Goal: Task Accomplishment & Management: Manage account settings

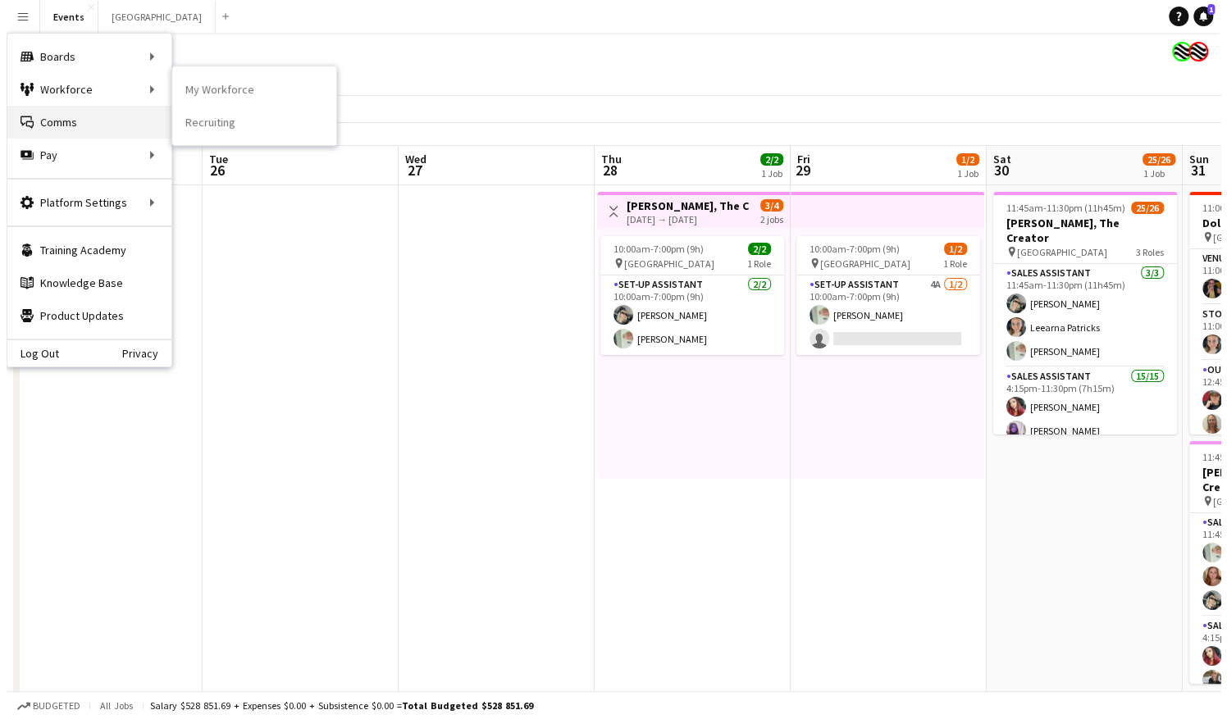
scroll to position [0, 578]
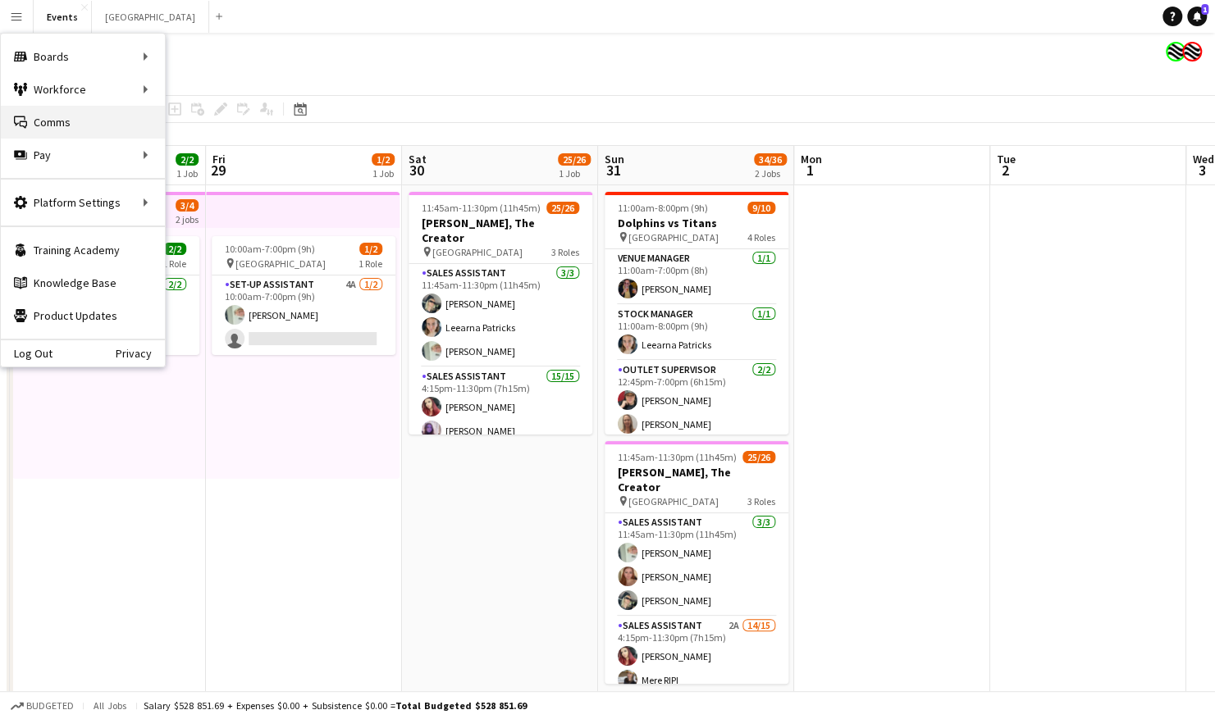
click at [71, 120] on link "Comms Comms" at bounding box center [83, 122] width 164 height 33
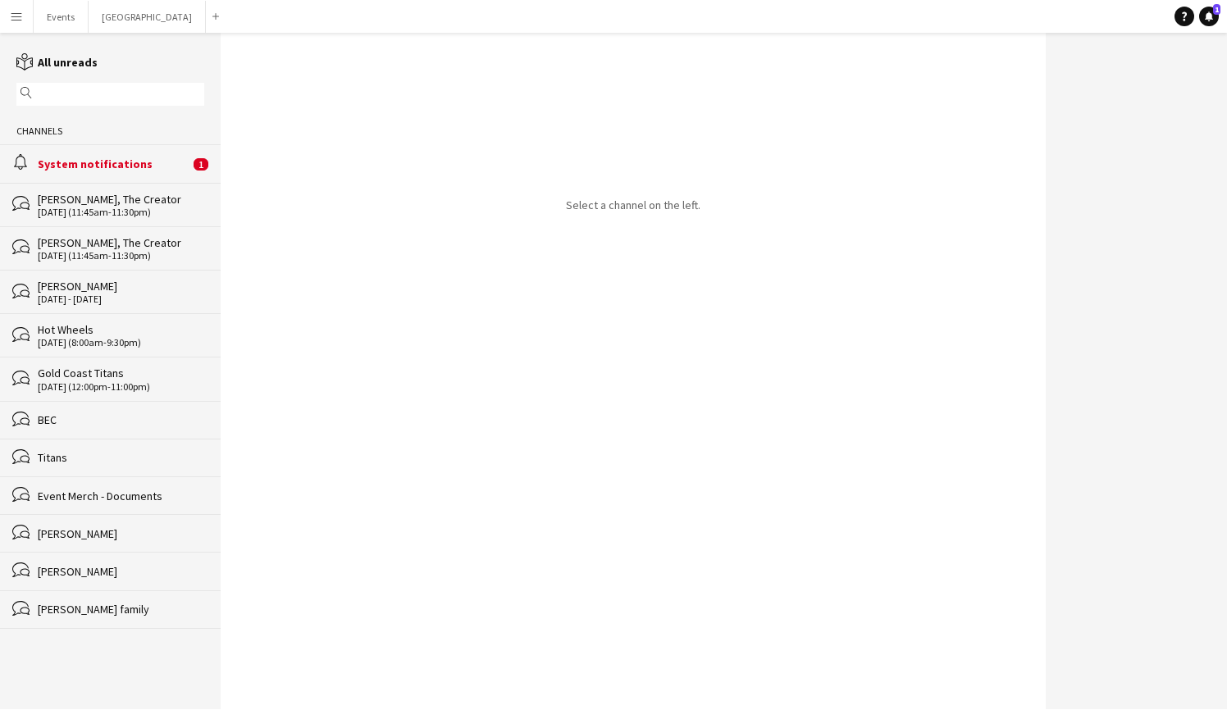
click at [116, 167] on div "System notifications" at bounding box center [114, 164] width 152 height 15
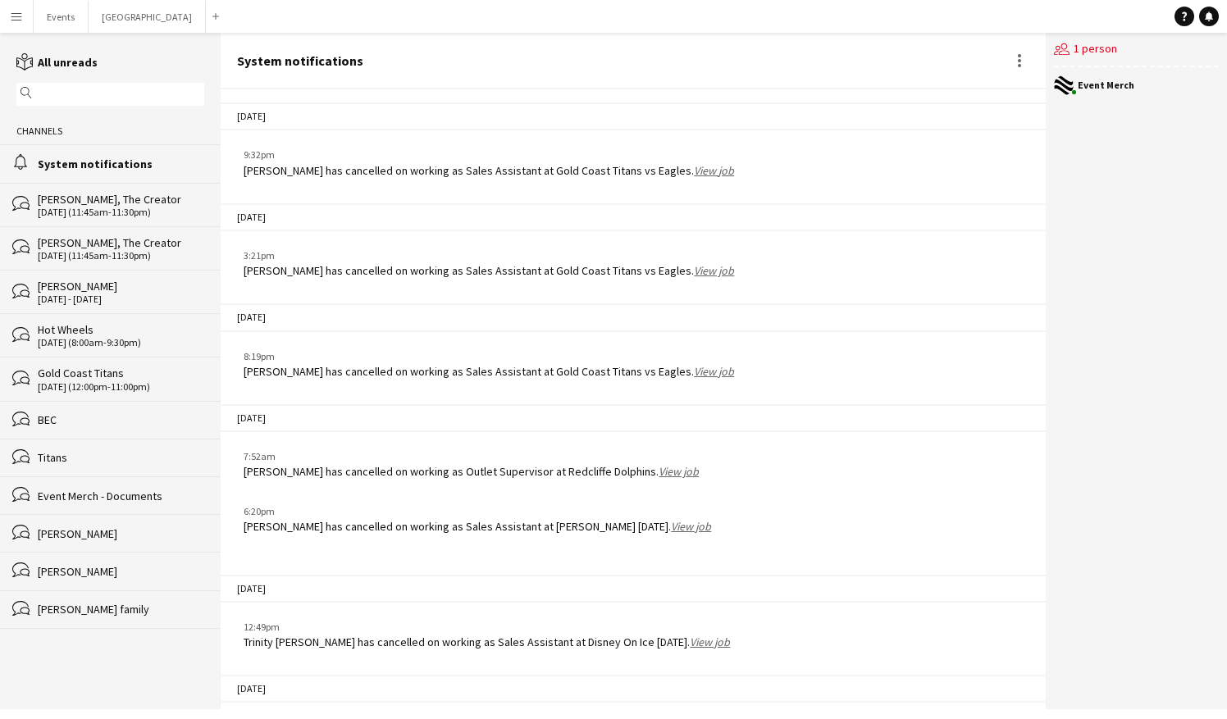
scroll to position [2251, 0]
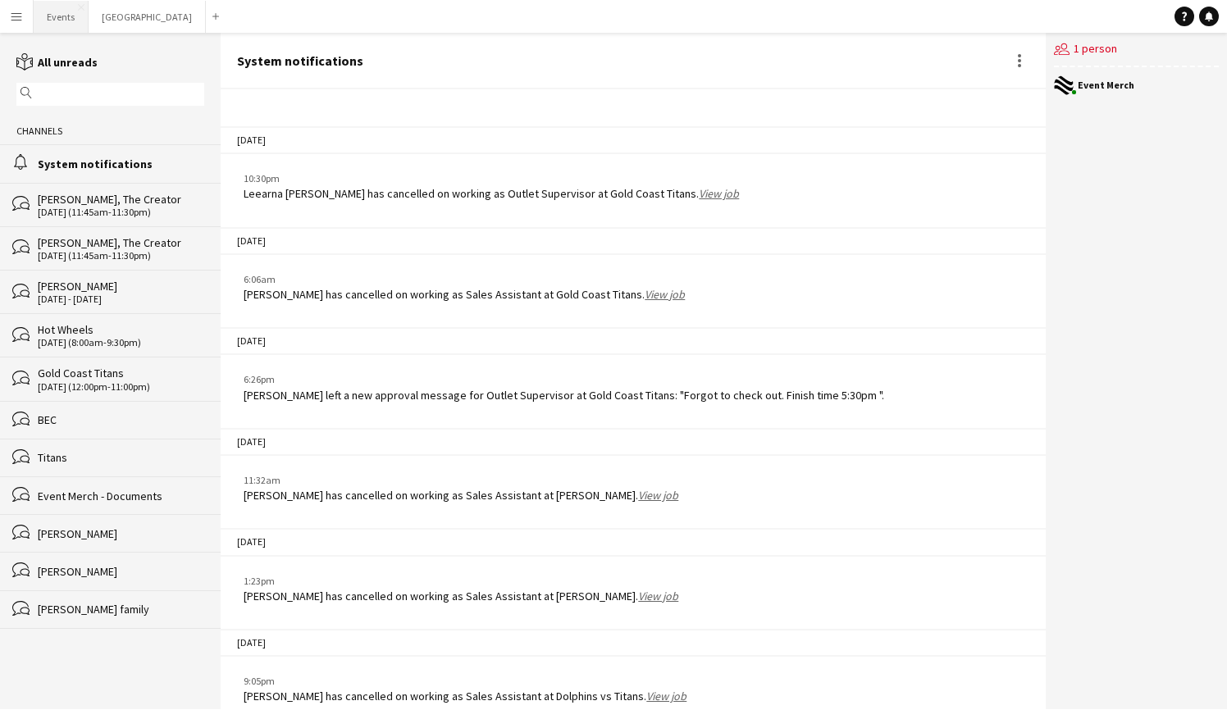
click at [73, 19] on button "Events Close" at bounding box center [61, 17] width 55 height 32
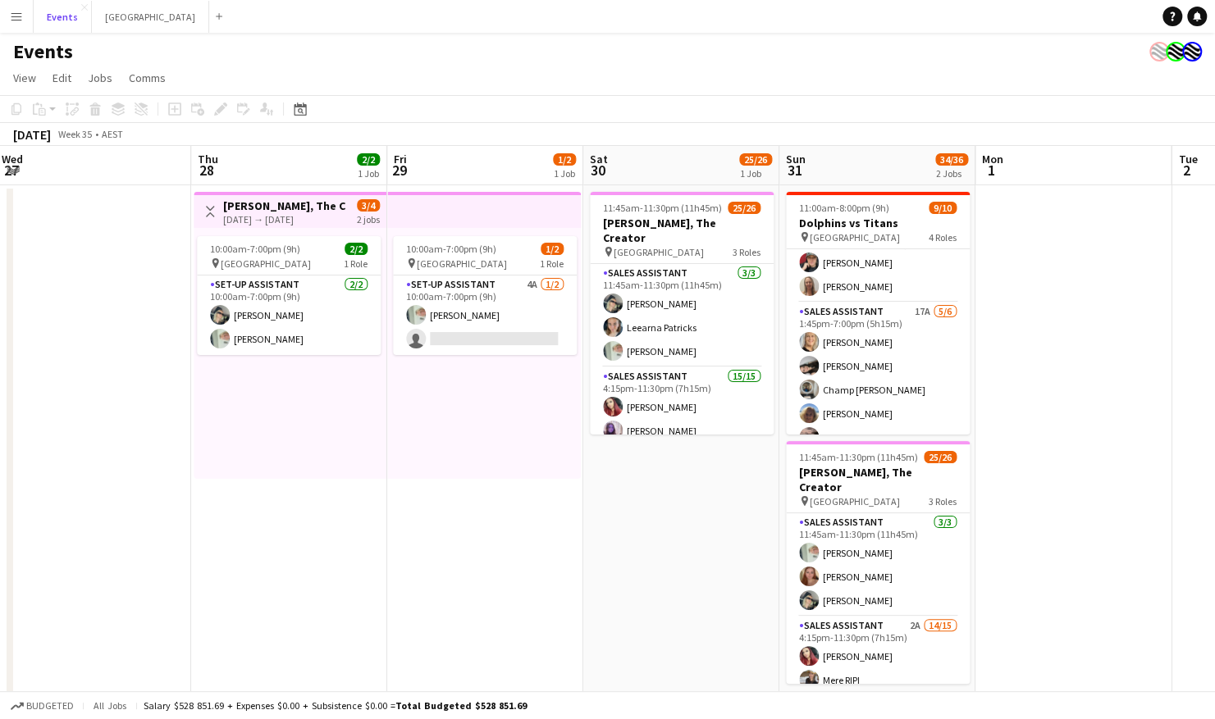
scroll to position [180, 0]
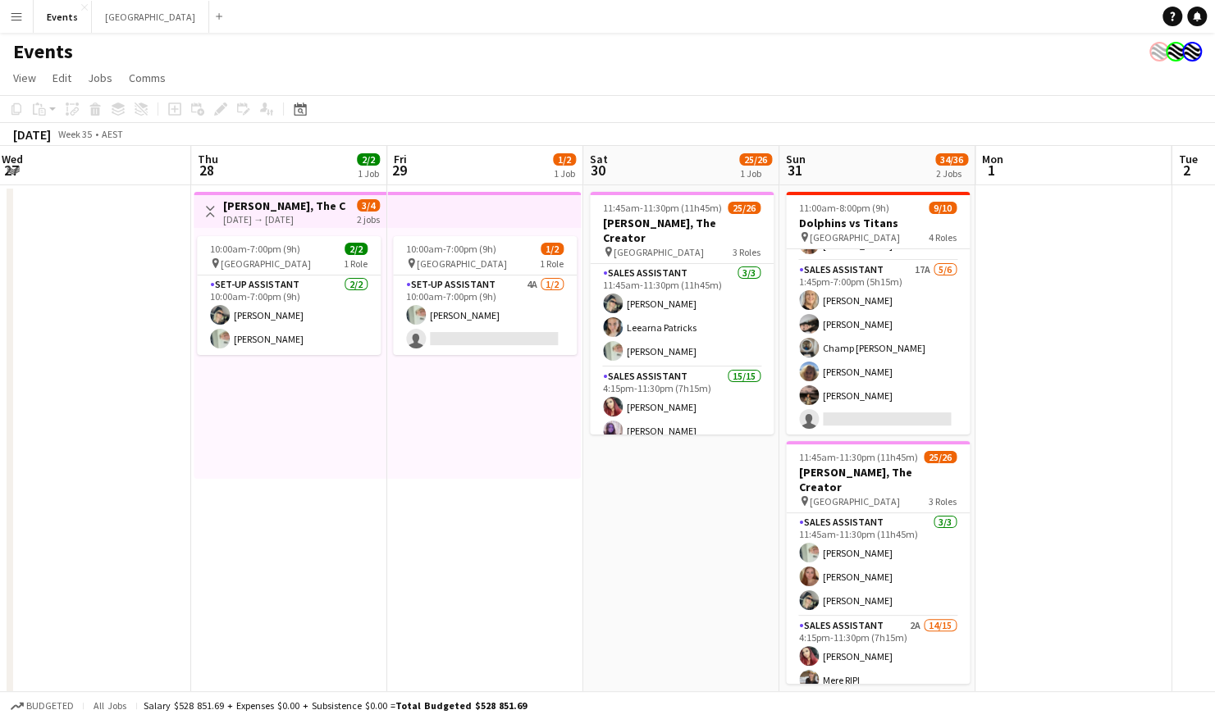
click at [910, 343] on app-card-role "Sales Assistant 17A [DATE] 1:45pm-7:00pm (5h15m) [PERSON_NAME] [PERSON_NAME] [P…" at bounding box center [878, 348] width 184 height 175
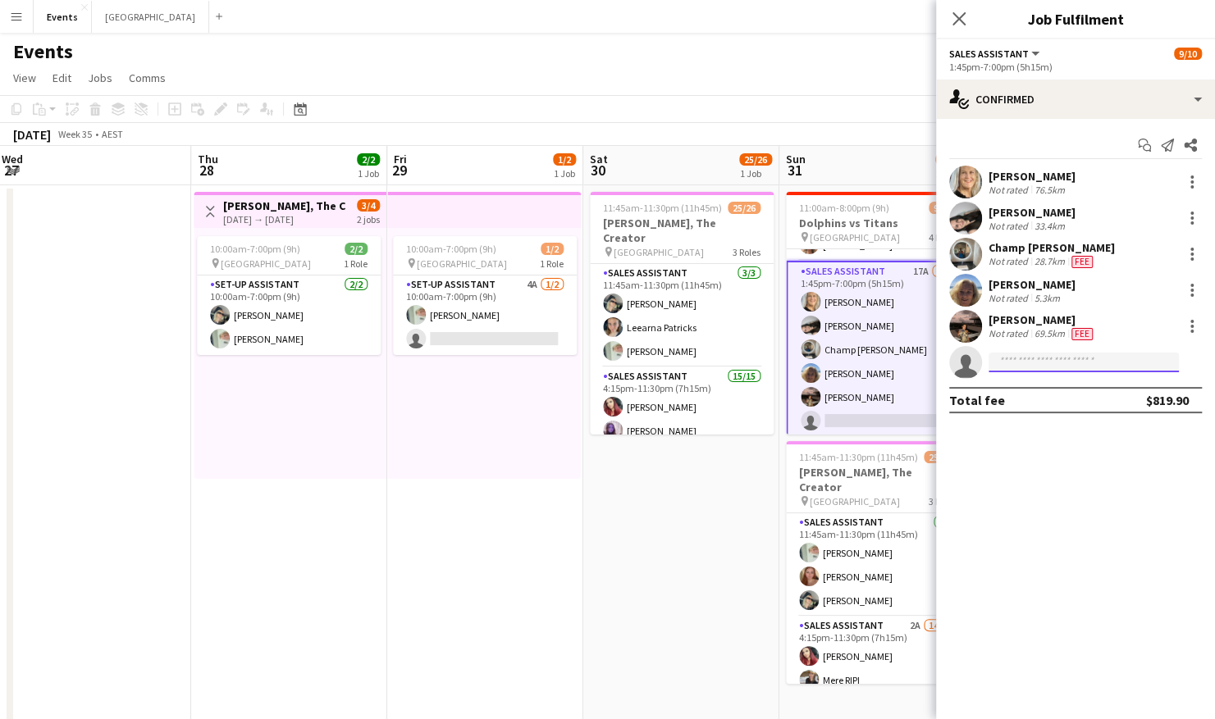
click at [1107, 368] on input at bounding box center [1083, 363] width 190 height 20
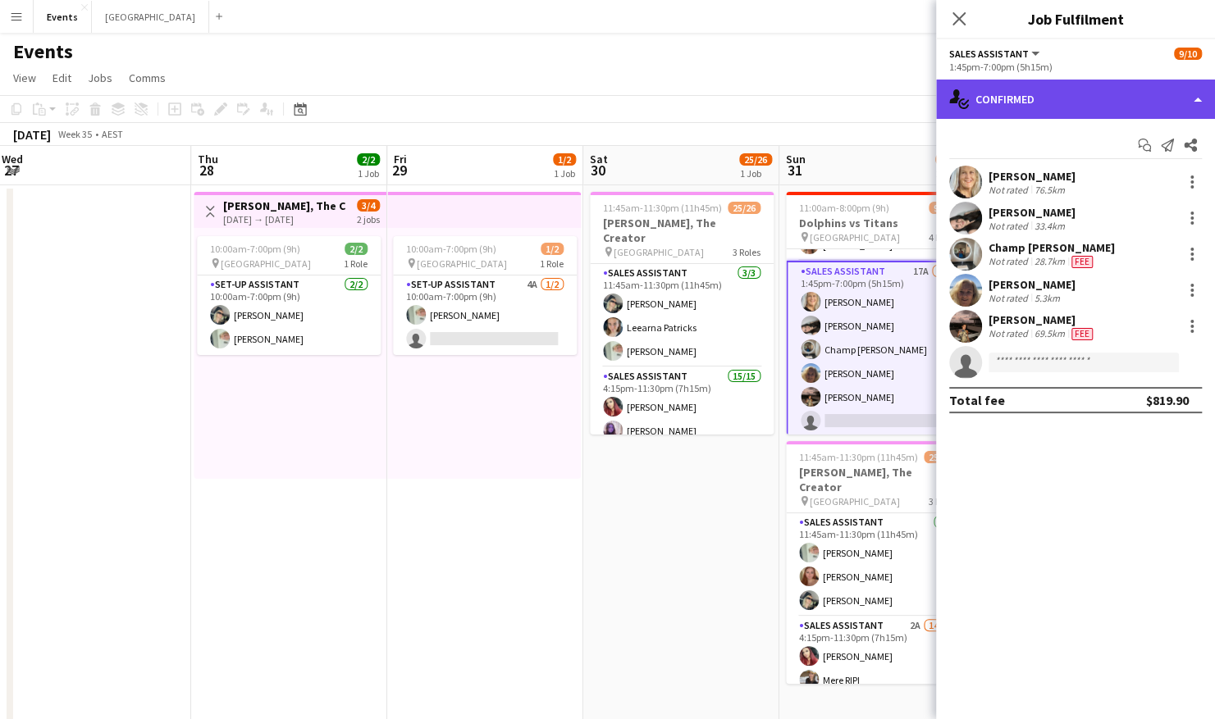
click at [1061, 95] on div "single-neutral-actions-check-2 Confirmed" at bounding box center [1075, 99] width 279 height 39
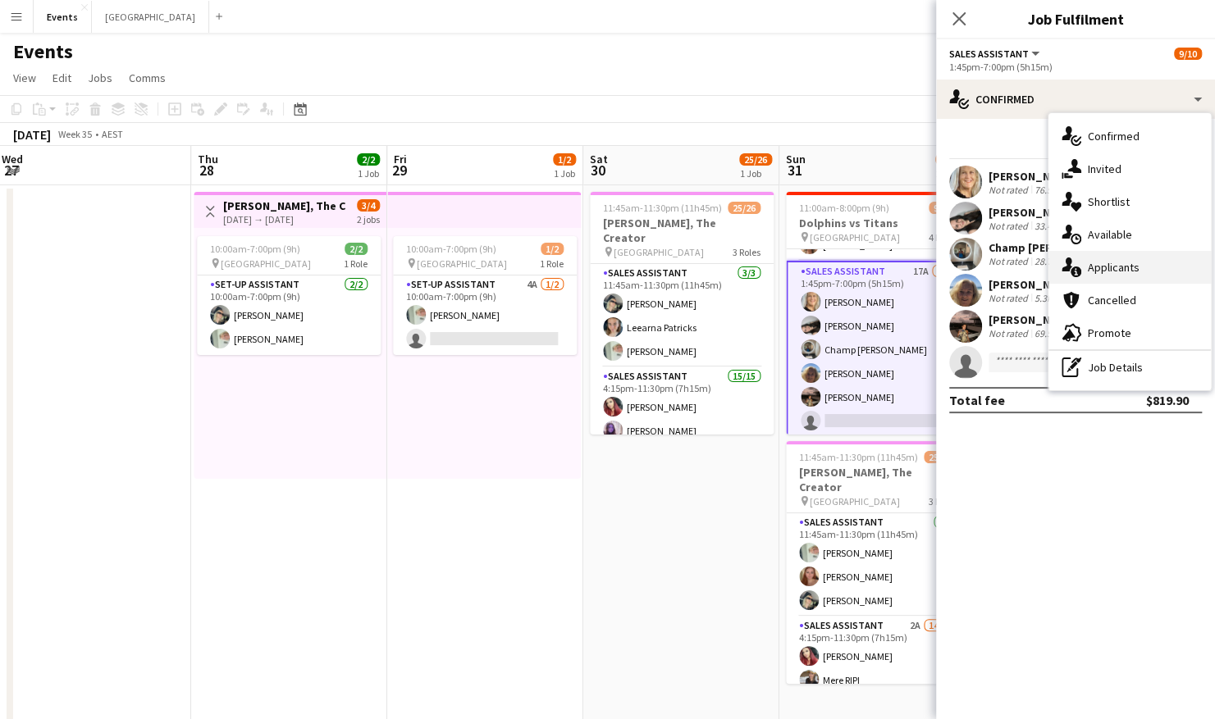
click at [1127, 261] on div "single-neutral-actions-information Applicants" at bounding box center [1129, 267] width 162 height 33
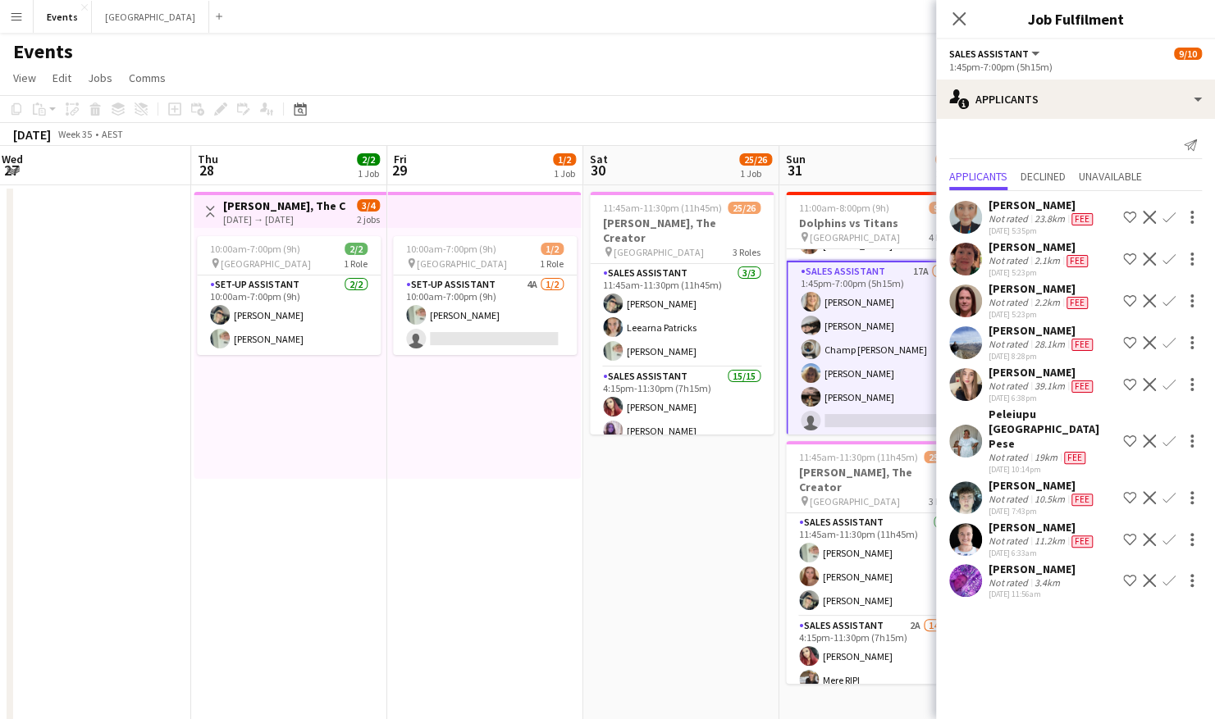
click at [965, 564] on app-user-avatar at bounding box center [965, 580] width 33 height 33
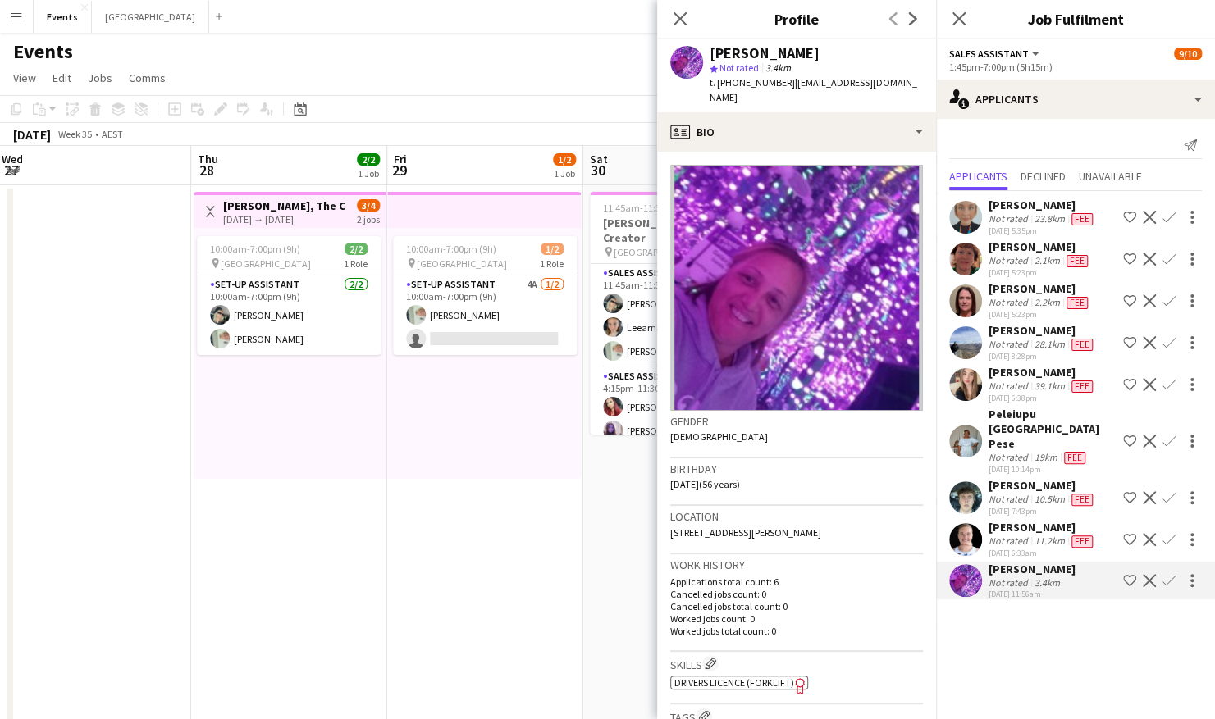
click at [964, 481] on app-user-avatar at bounding box center [965, 497] width 33 height 33
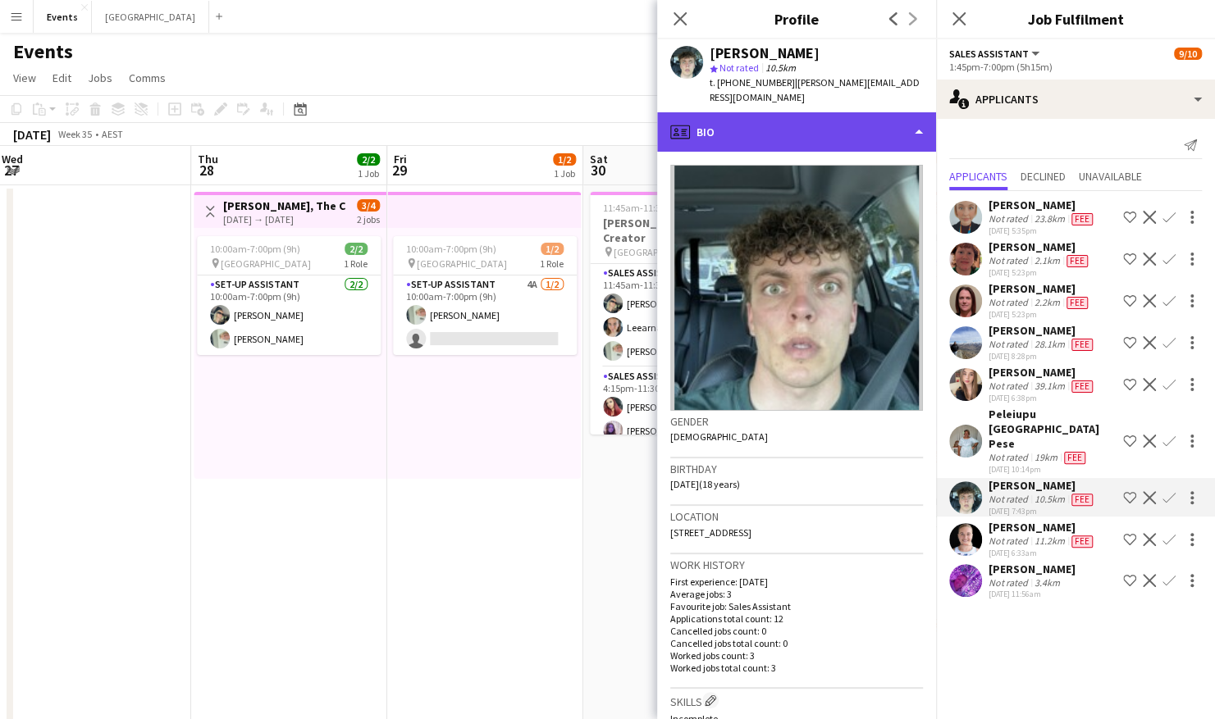
click at [861, 131] on div "profile Bio" at bounding box center [796, 131] width 279 height 39
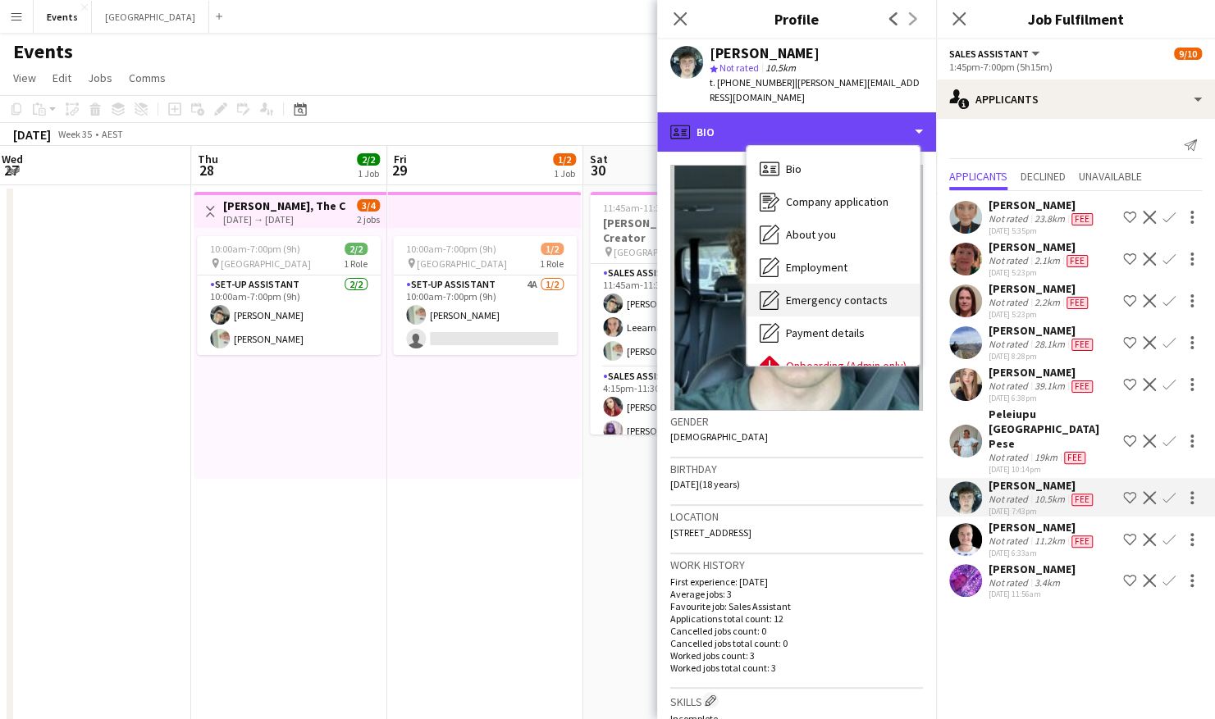
scroll to position [89, 0]
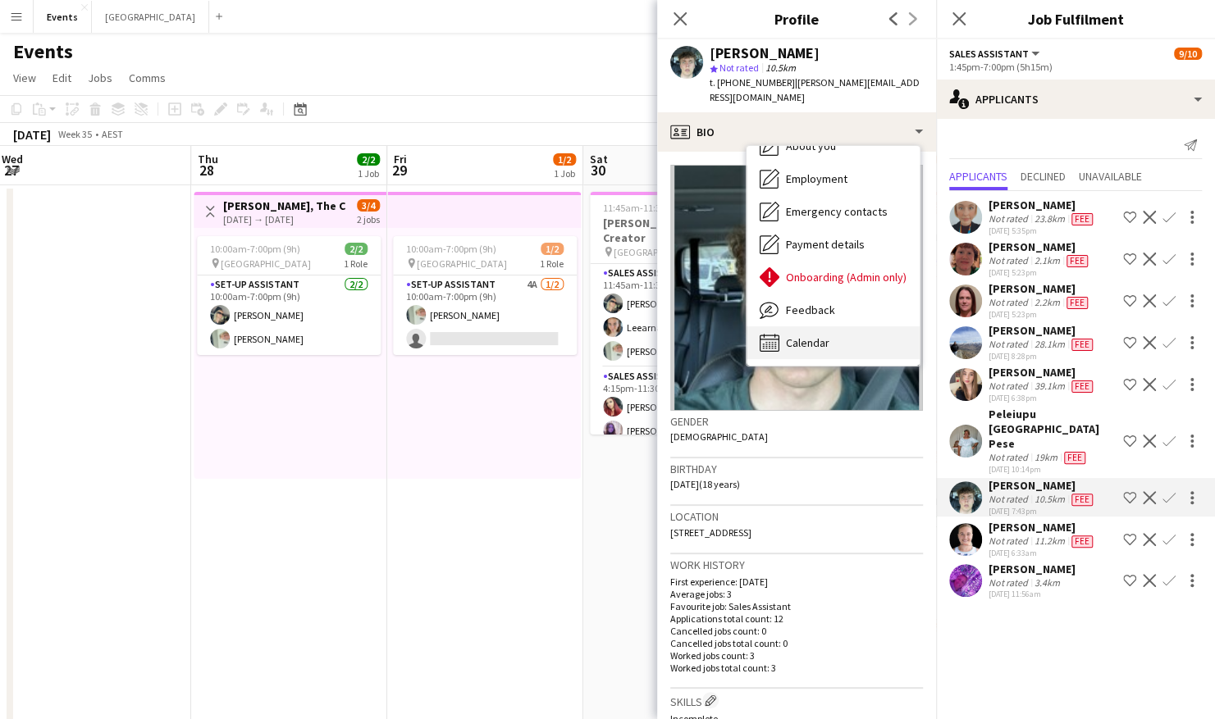
click at [852, 326] on div "Calendar Calendar" at bounding box center [832, 342] width 173 height 33
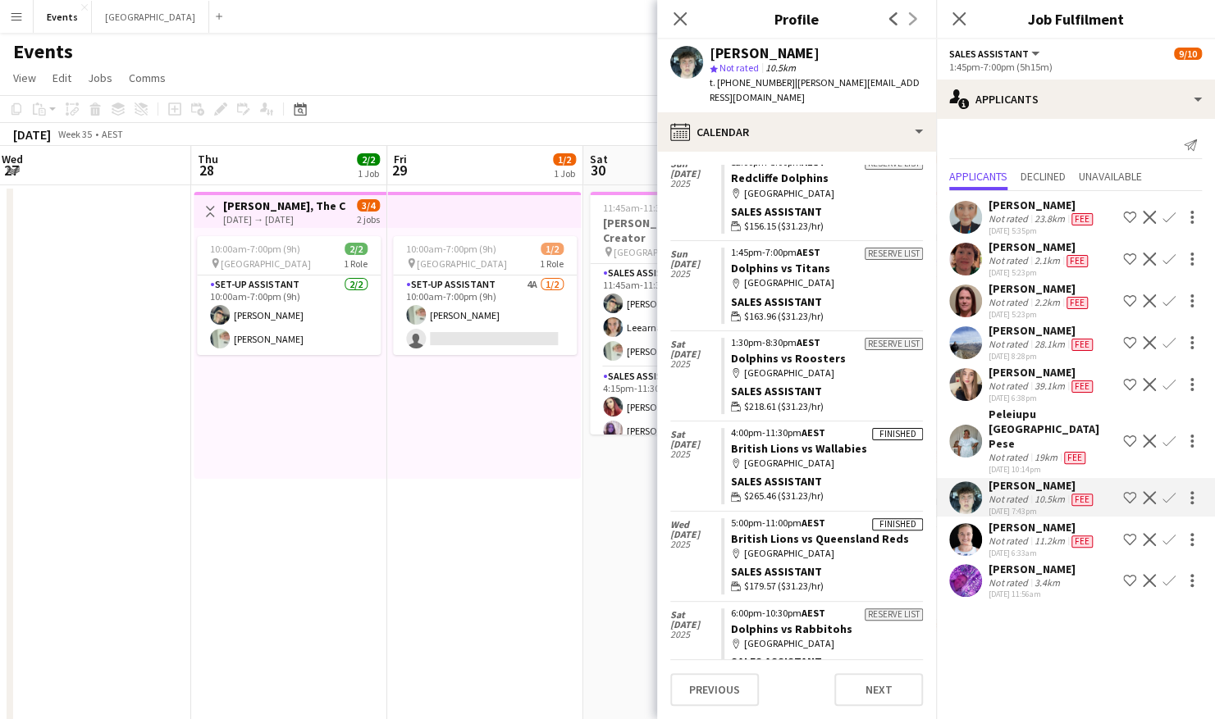
scroll to position [424, 0]
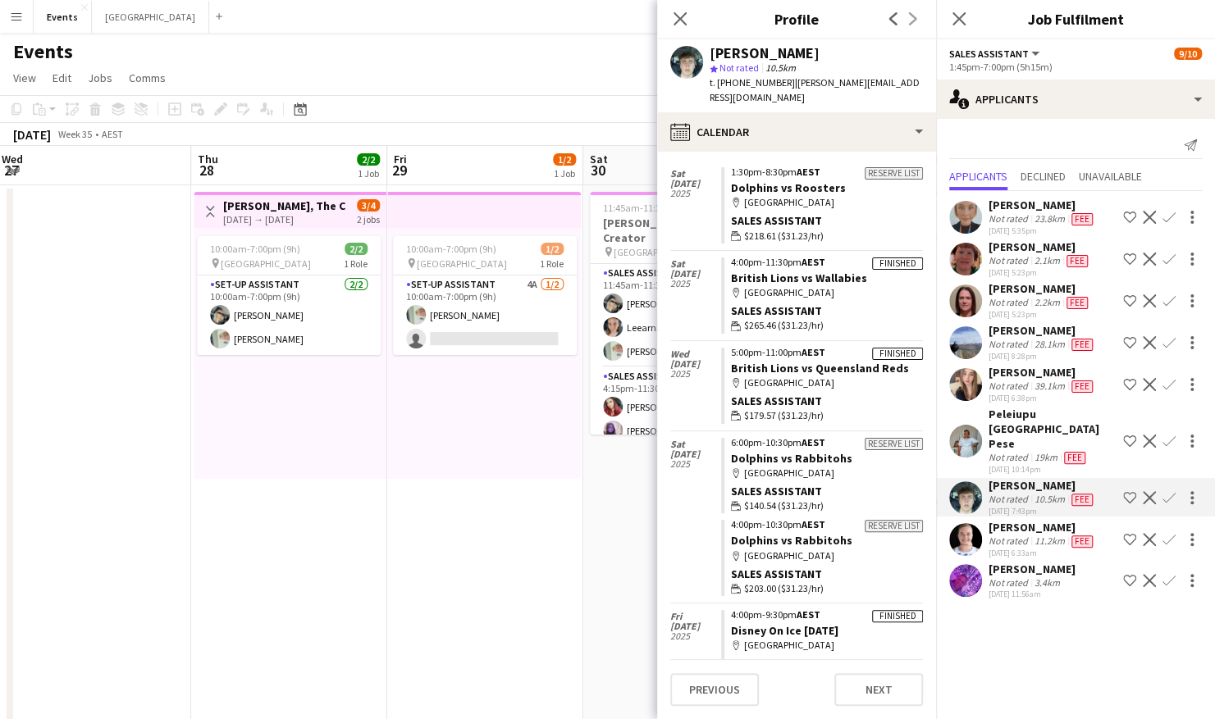
click at [1168, 491] on app-icon "Confirm" at bounding box center [1168, 497] width 13 height 13
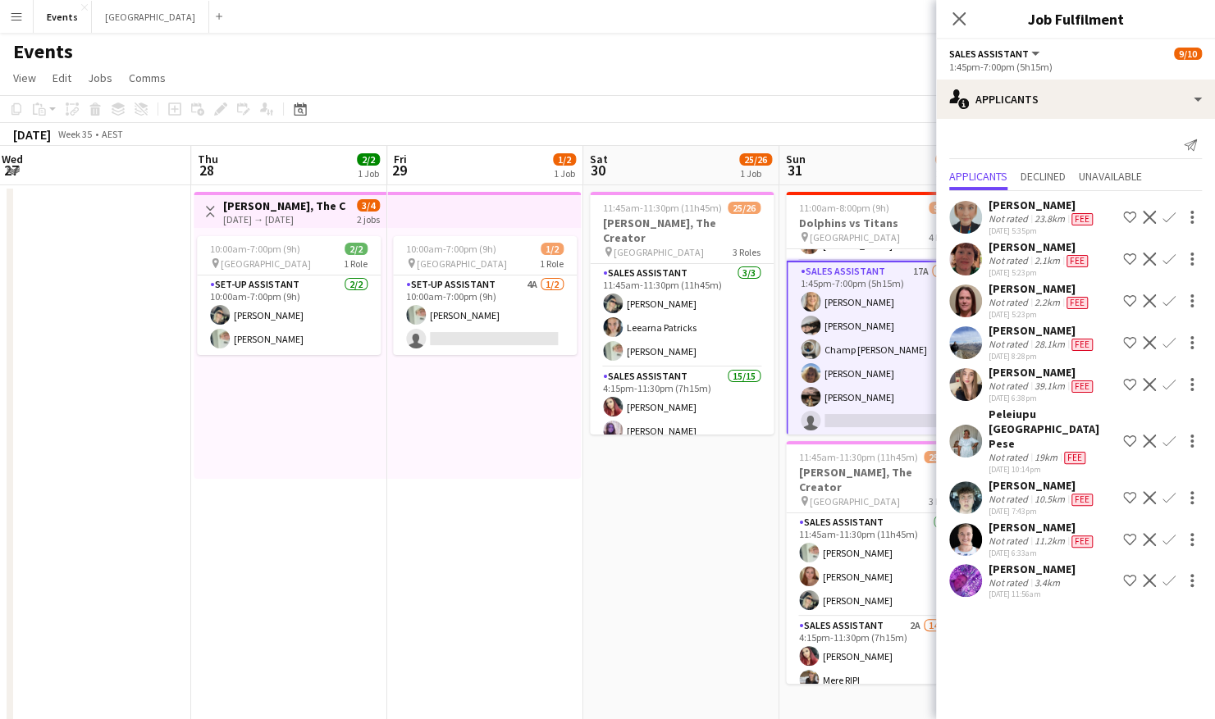
click at [1168, 491] on app-icon "Confirm" at bounding box center [1168, 497] width 13 height 13
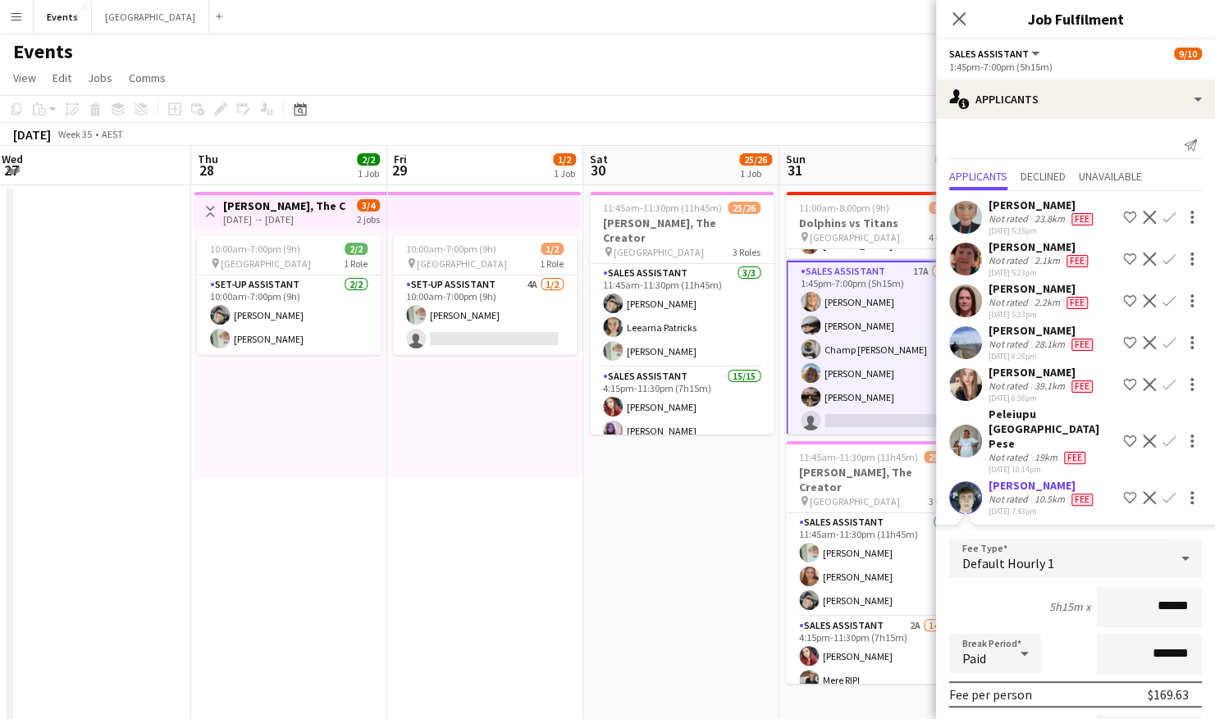
scroll to position [184, 0]
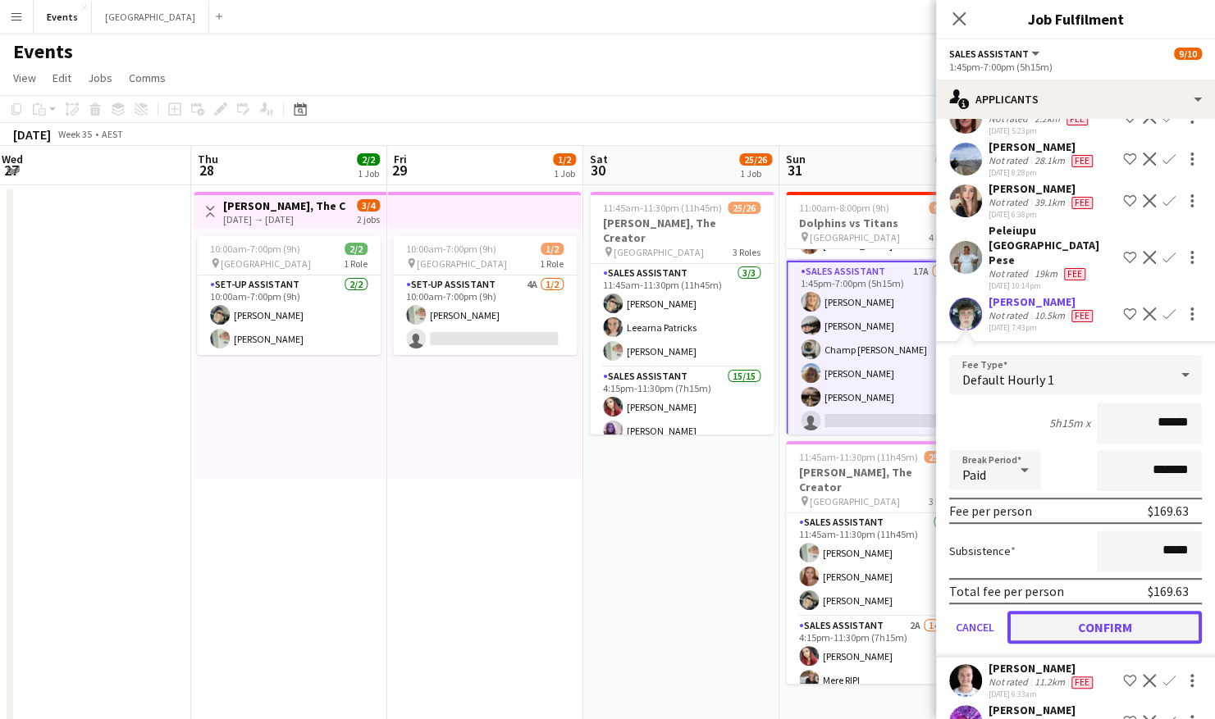
click at [1102, 611] on button "Confirm" at bounding box center [1104, 627] width 194 height 33
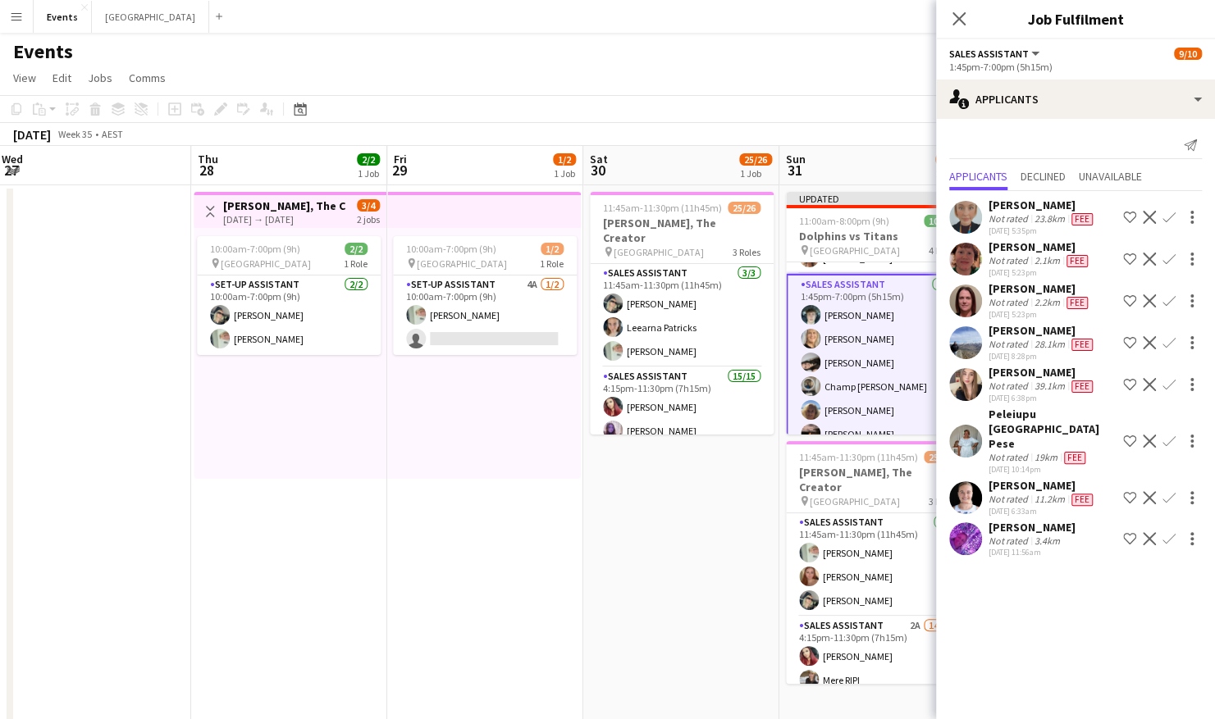
scroll to position [0, 0]
click at [653, 579] on app-date-cell "11:45am-11:30pm (11h45m) 25/26 [PERSON_NAME], The Creator pin Brisbane Entertai…" at bounding box center [681, 535] width 196 height 700
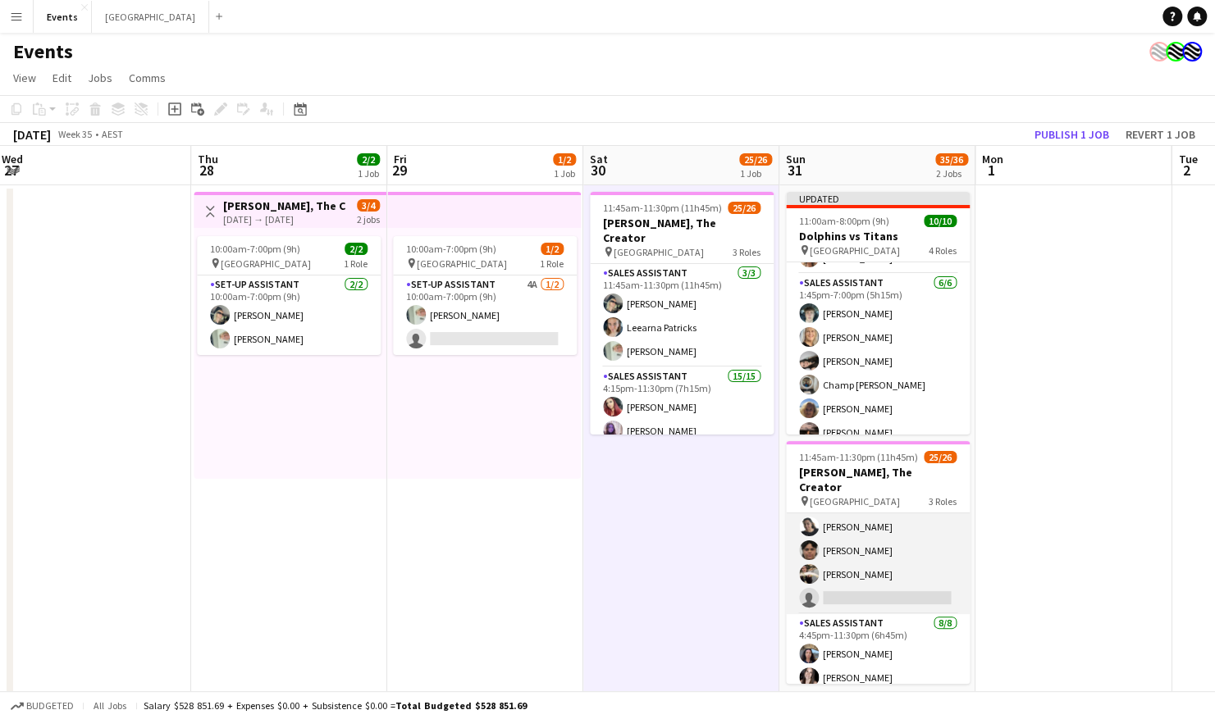
scroll to position [392, 0]
click at [878, 576] on app-card-role "Sales Assistant 2A 14/15 4:15pm-11:30pm (7h15m) [PERSON_NAME] Mere RIPI [PERSON…" at bounding box center [878, 419] width 184 height 389
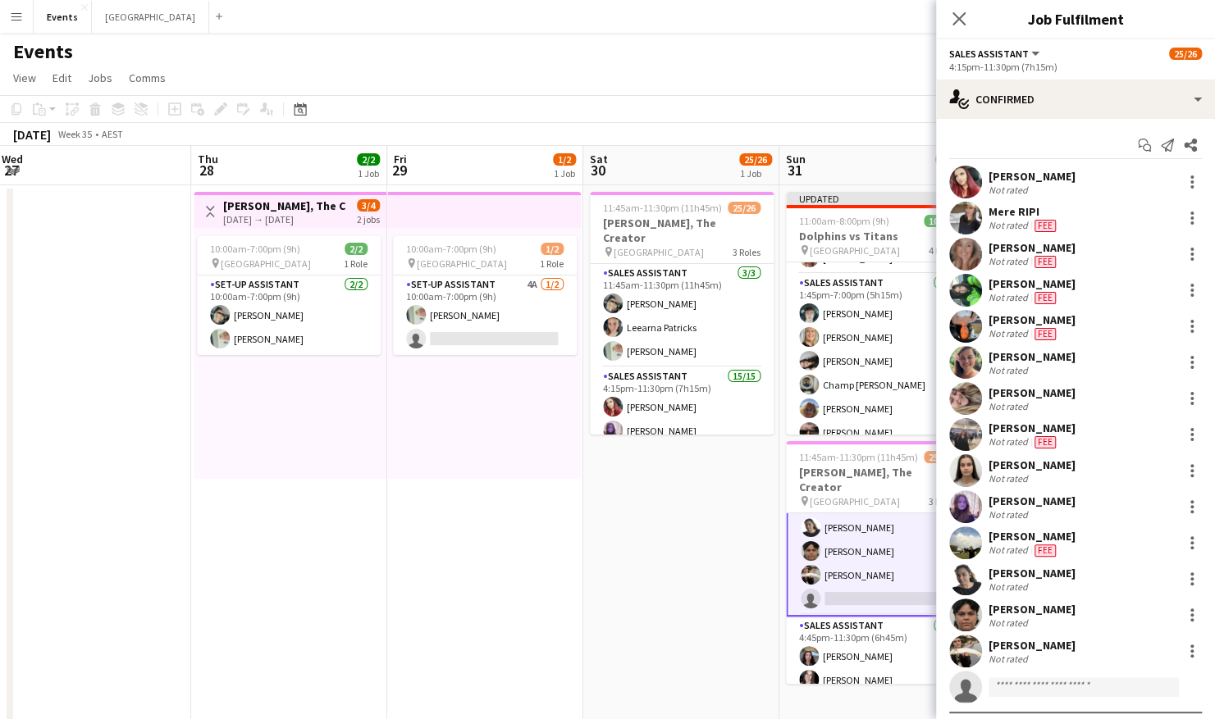
scroll to position [394, 0]
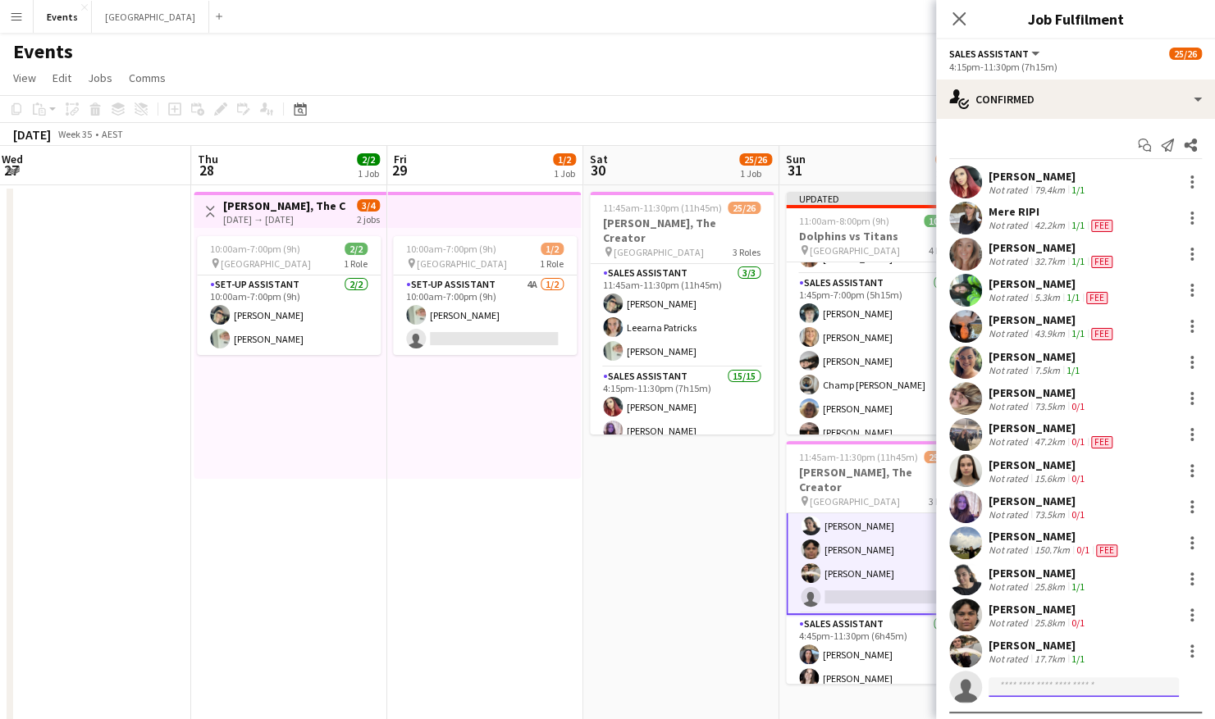
click at [1030, 692] on input at bounding box center [1083, 688] width 190 height 20
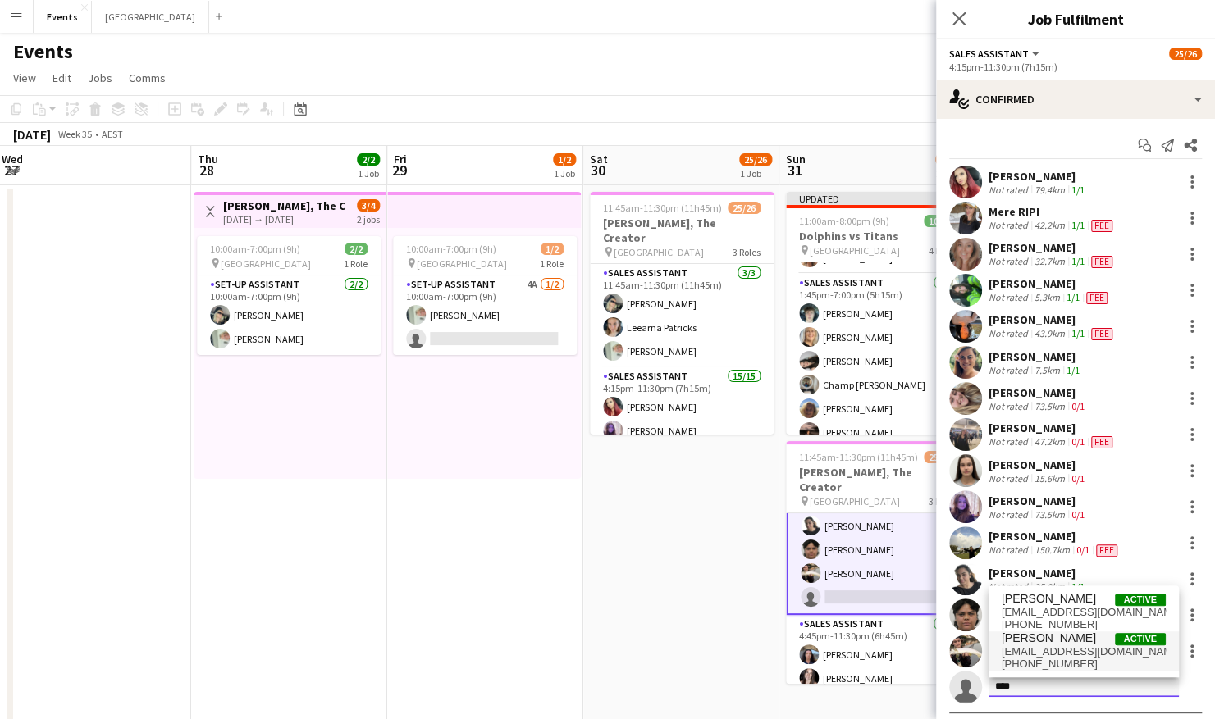
type input "****"
click at [1075, 650] on span "[EMAIL_ADDRESS][DOMAIN_NAME]" at bounding box center [1084, 652] width 164 height 13
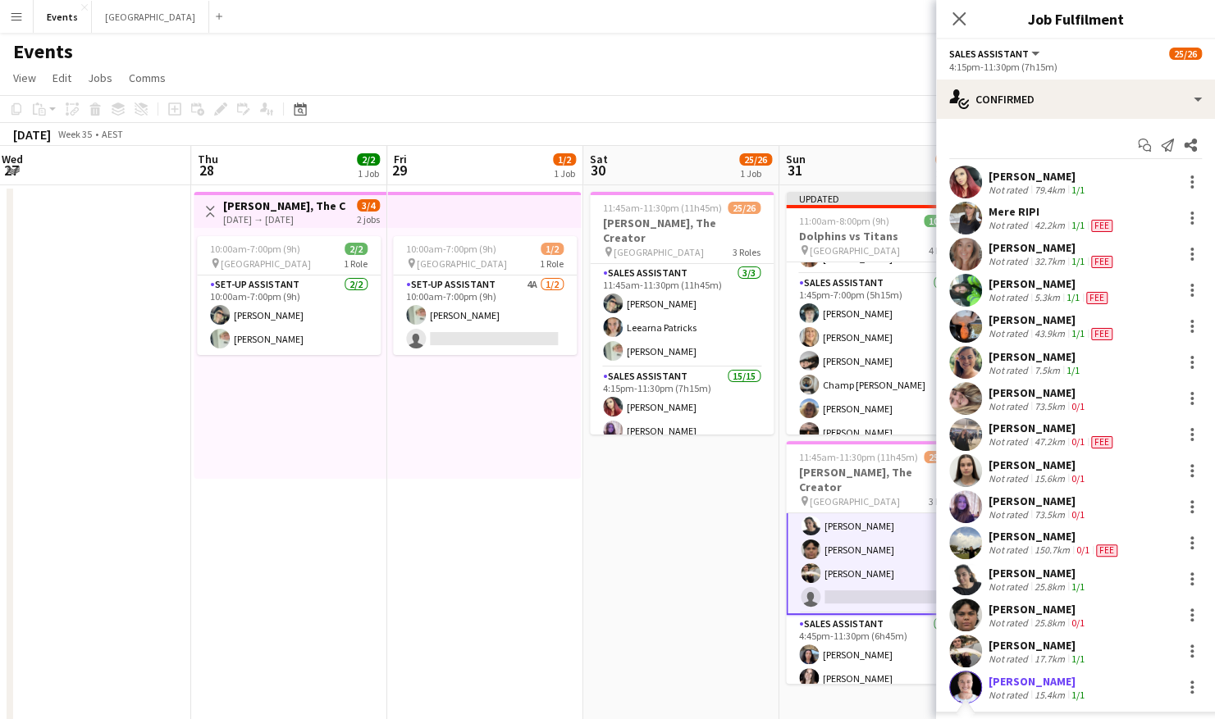
scroll to position [339, 0]
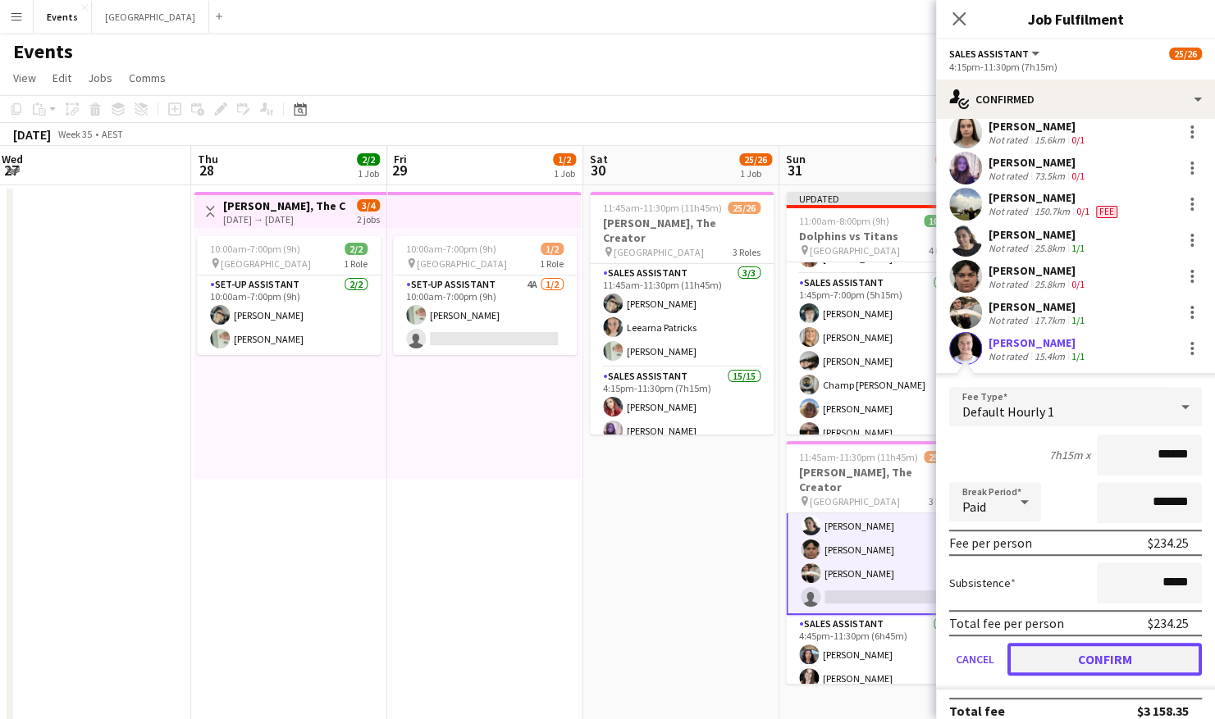
click at [1106, 657] on button "Confirm" at bounding box center [1104, 659] width 194 height 33
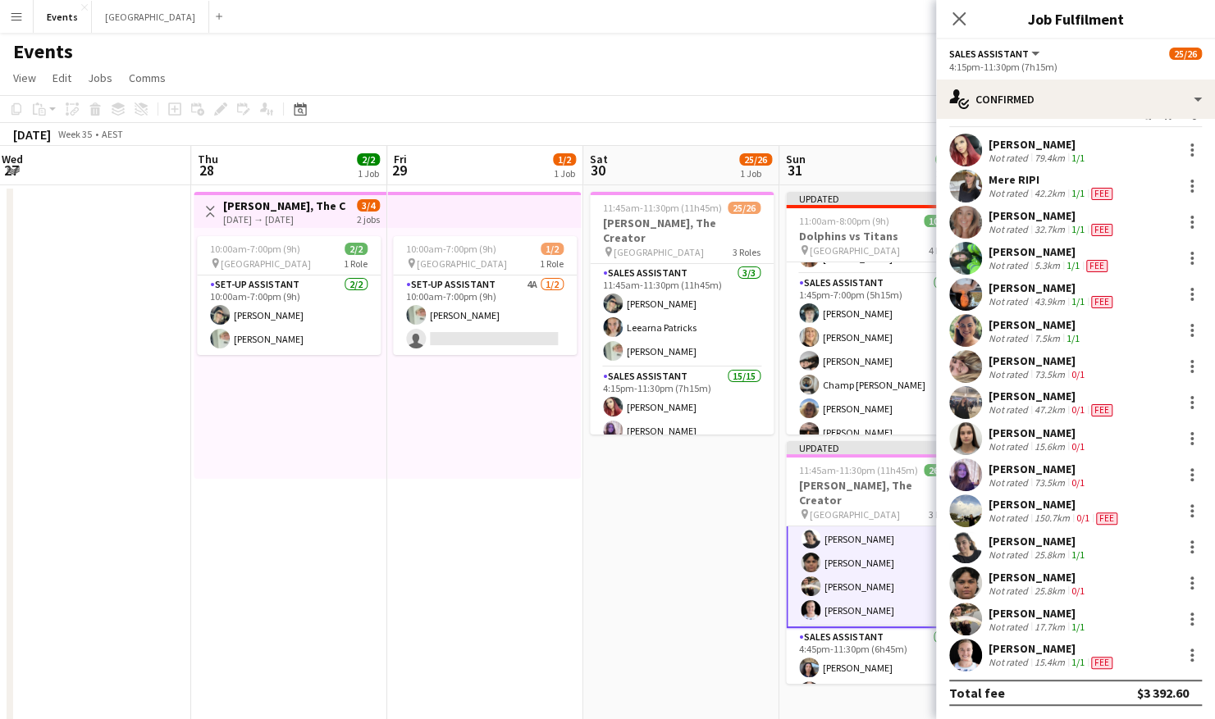
scroll to position [31, 0]
click at [696, 568] on app-date-cell "11:45am-11:30pm (11h45m) 25/26 [PERSON_NAME], The Creator pin Brisbane Entertai…" at bounding box center [681, 535] width 196 height 700
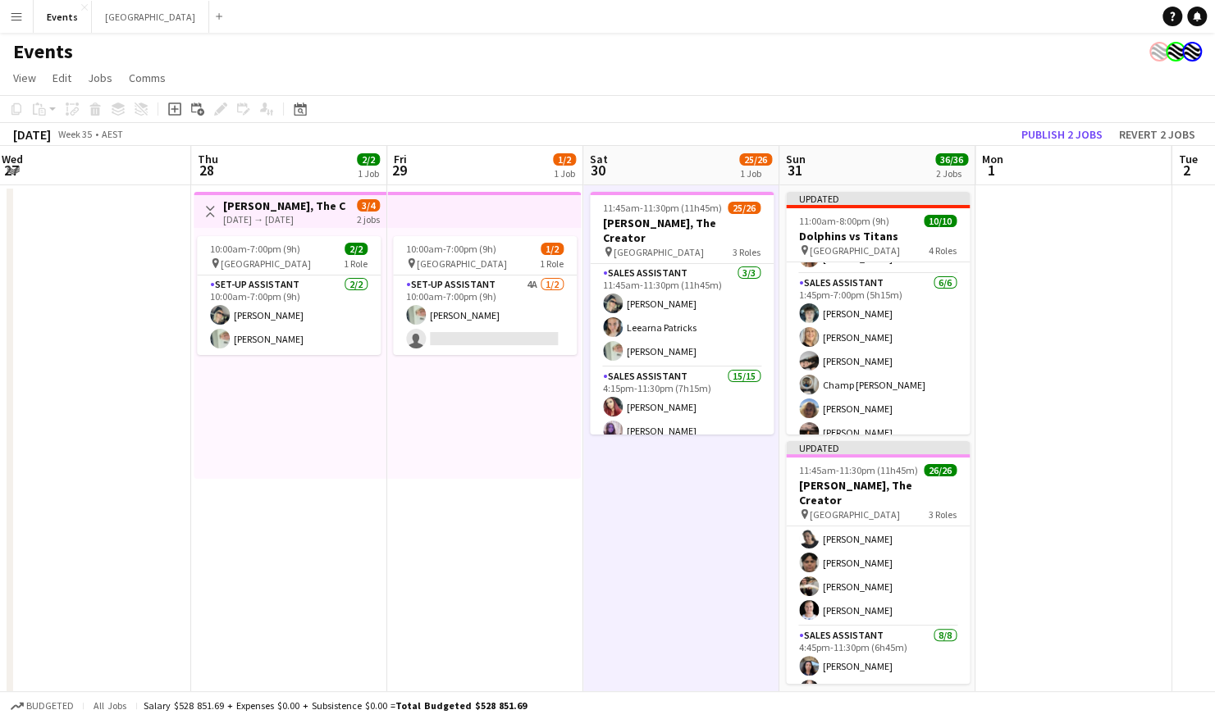
scroll to position [0, 805]
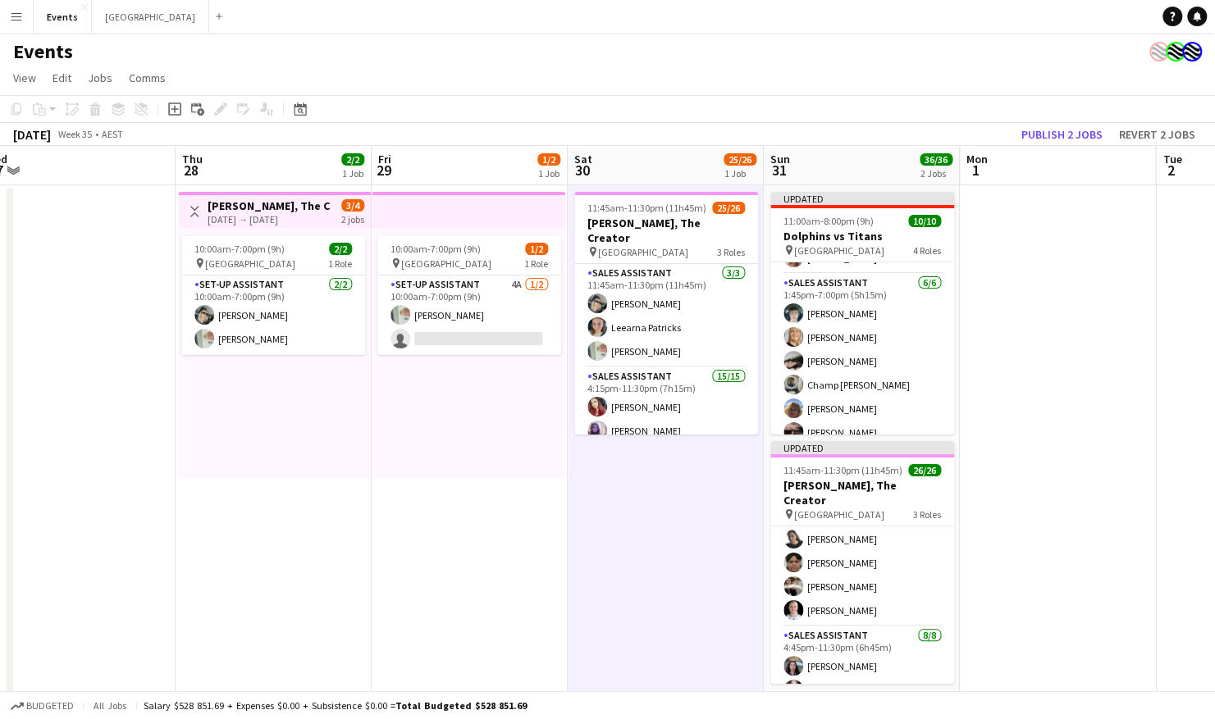
drag, startPoint x: 910, startPoint y: 504, endPoint x: 894, endPoint y: 551, distance: 49.3
click at [894, 551] on app-calendar-viewport "Sat 23 30/31 3 Jobs Sun 24 2/2 2 Jobs Mon 25 Tue 26 Wed 27 Thu 28 2/2 1 Job Fri…" at bounding box center [607, 516] width 1215 height 740
click at [1063, 135] on button "Publish 2 jobs" at bounding box center [1062, 134] width 94 height 21
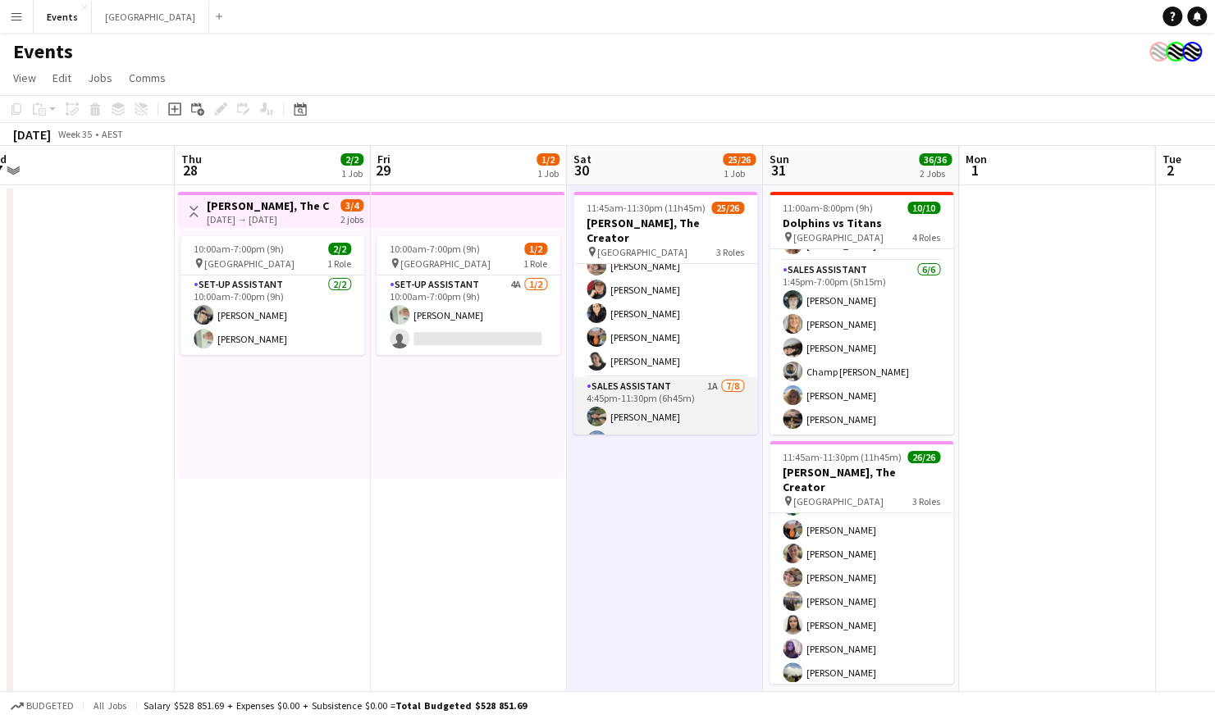
scroll to position [361, 0]
click at [659, 398] on app-card-role "Sales Assistant 1A [DATE] 4:45pm-11:30pm (6h45m) [PERSON_NAME] [PERSON_NAME] [P…" at bounding box center [665, 508] width 184 height 227
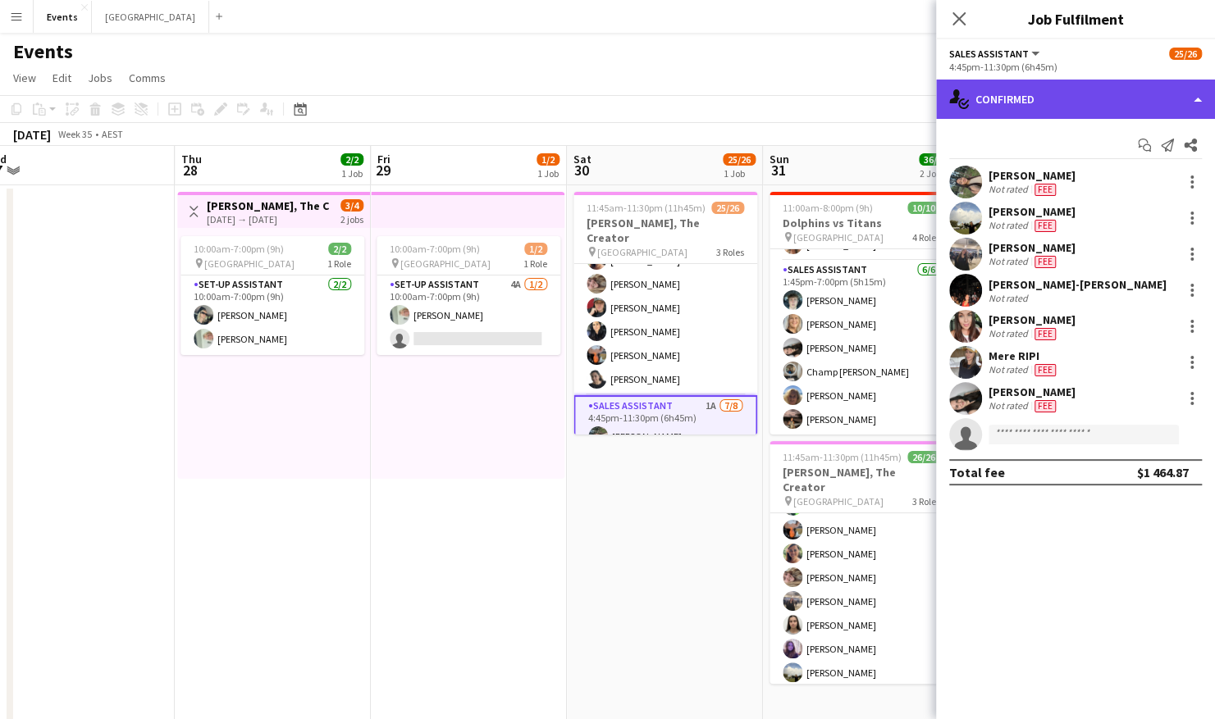
click at [1109, 105] on div "single-neutral-actions-check-2 Confirmed" at bounding box center [1075, 99] width 279 height 39
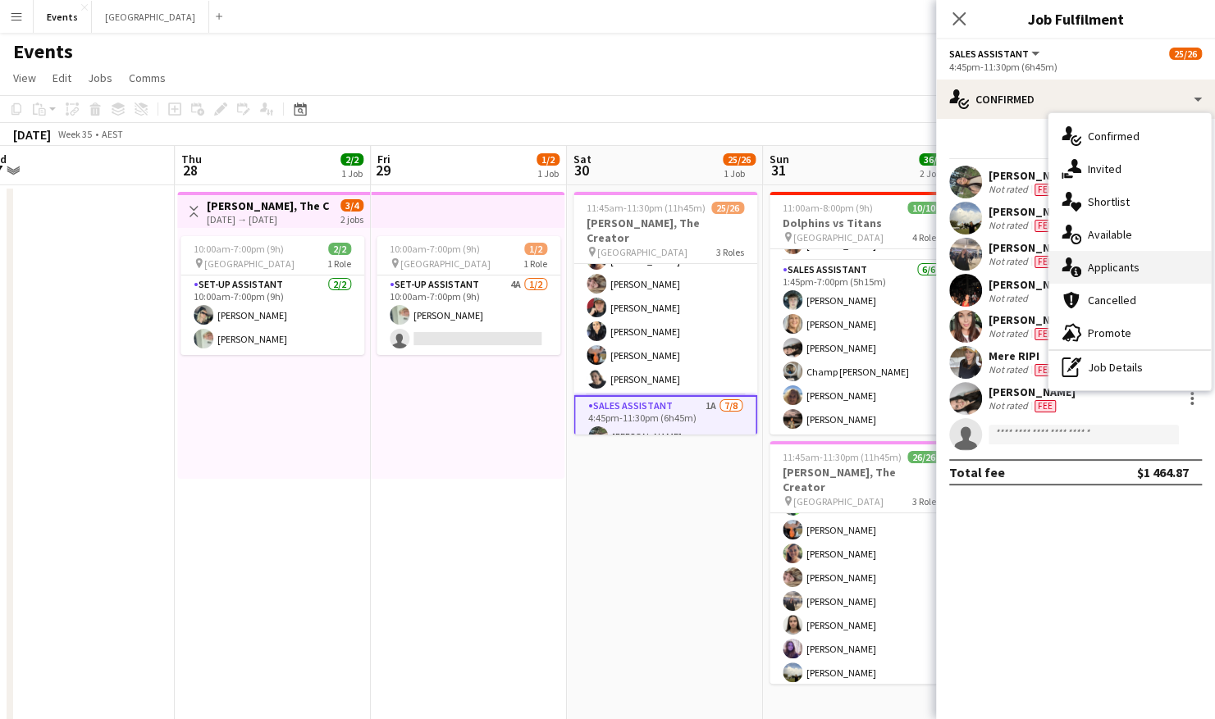
click at [1157, 267] on div "single-neutral-actions-information Applicants" at bounding box center [1129, 267] width 162 height 33
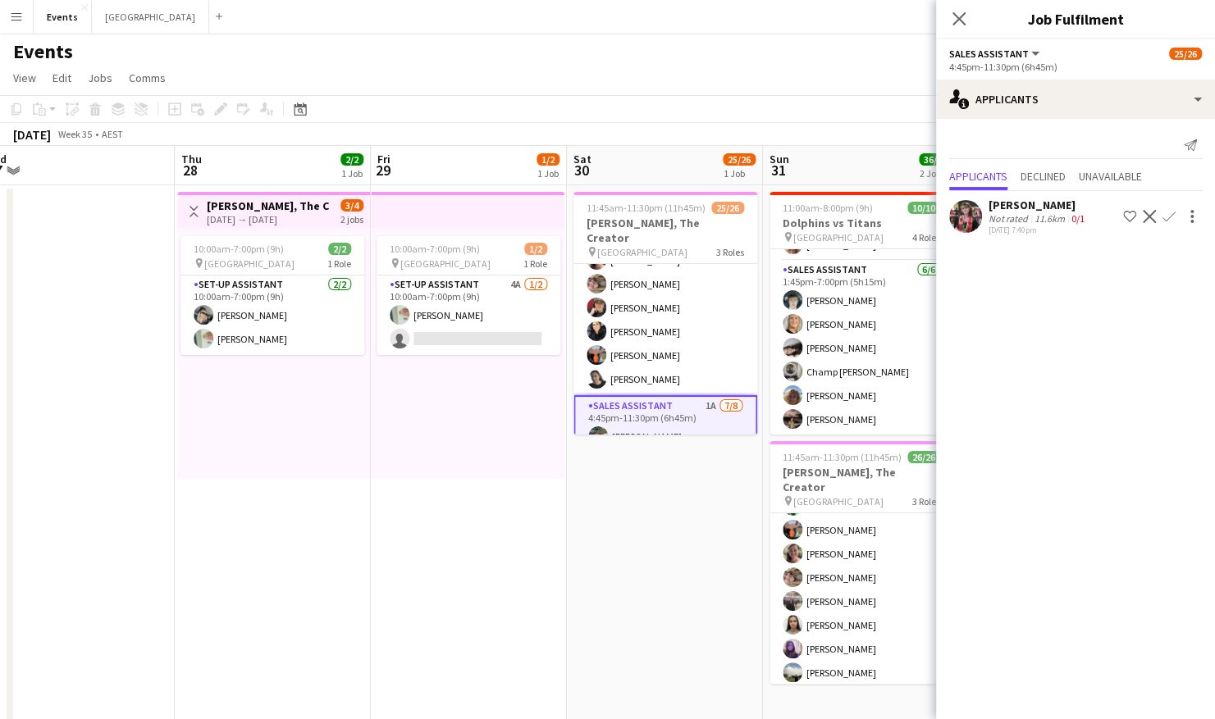
click at [971, 208] on app-user-avatar at bounding box center [965, 216] width 33 height 33
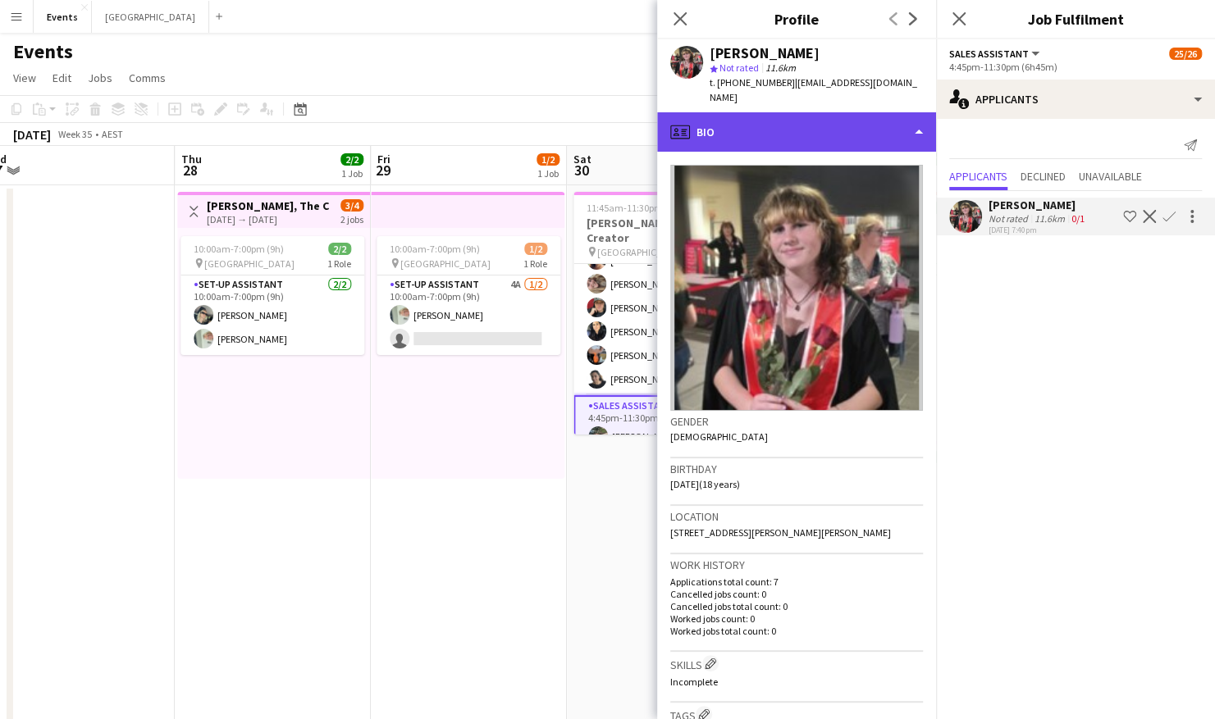
click at [904, 122] on div "profile Bio" at bounding box center [796, 131] width 279 height 39
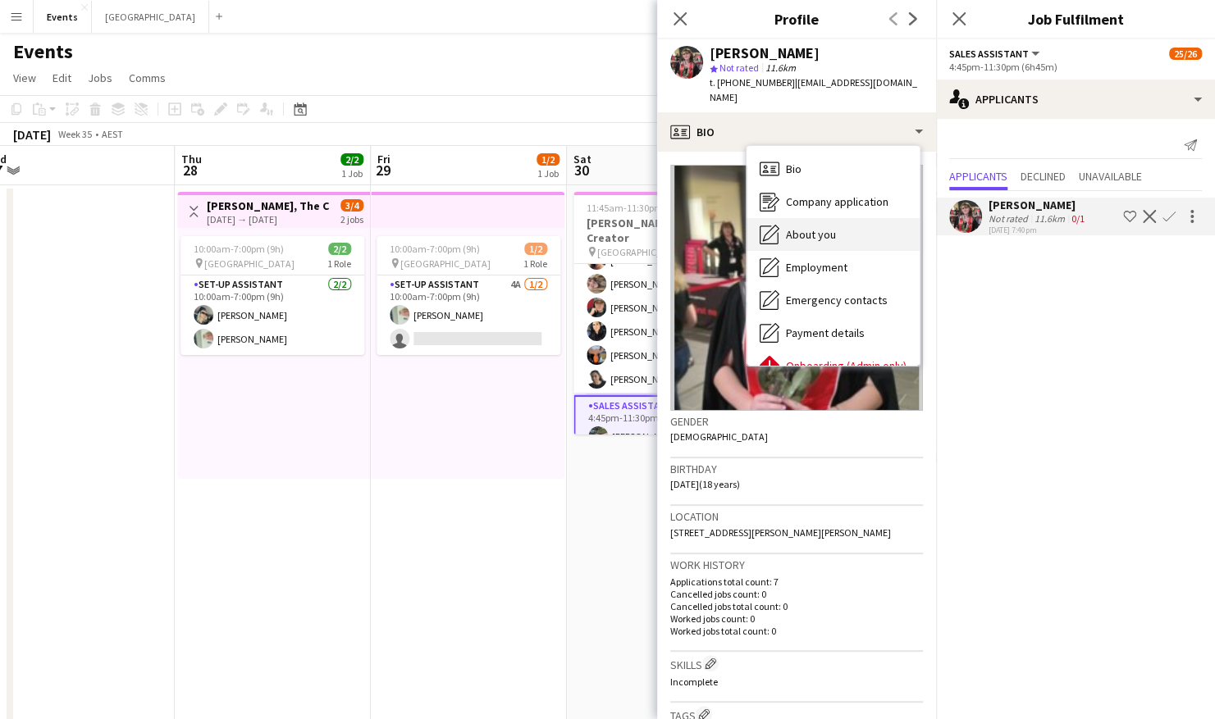
click at [842, 220] on div "About you About you" at bounding box center [832, 234] width 173 height 33
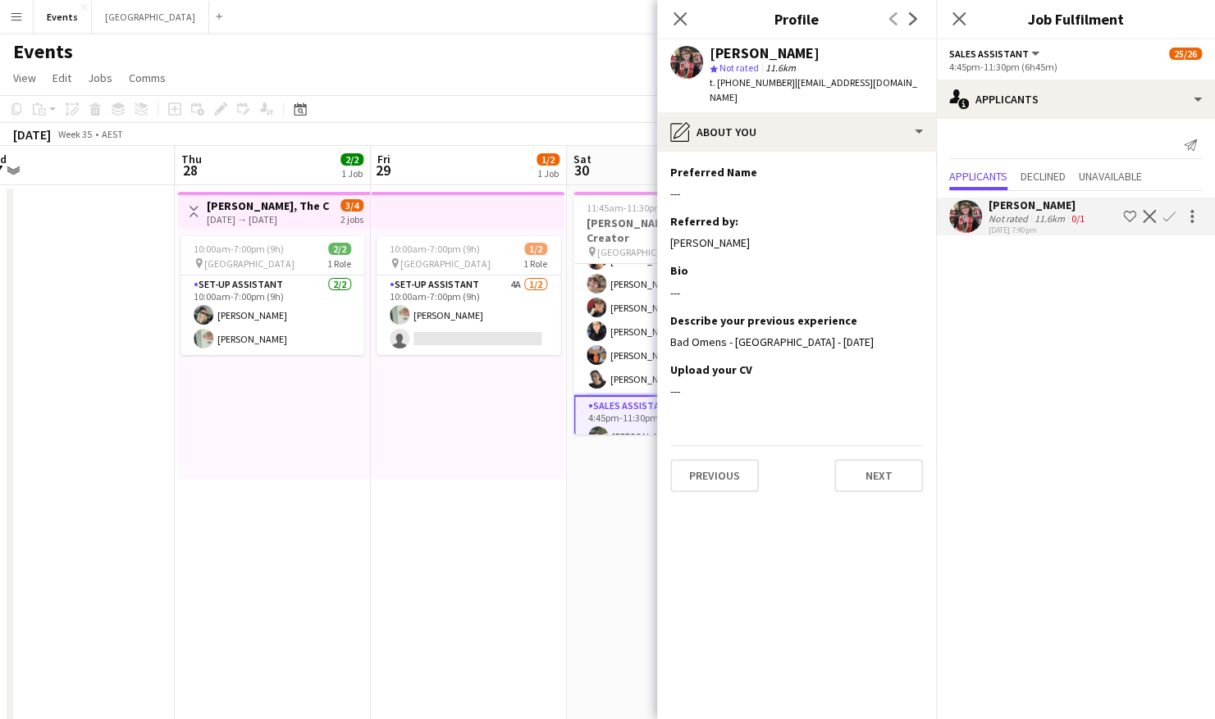
click at [1168, 215] on app-icon "Confirm" at bounding box center [1168, 216] width 13 height 13
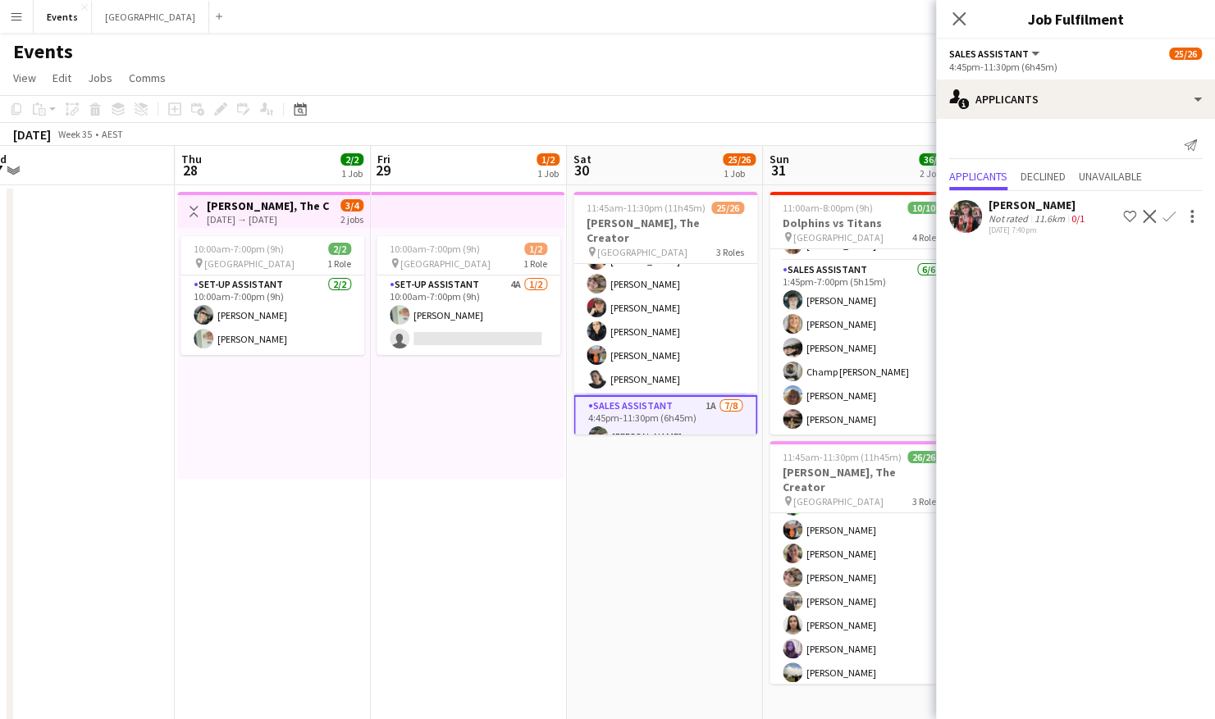
click at [1170, 213] on app-icon "Confirm" at bounding box center [1168, 216] width 13 height 13
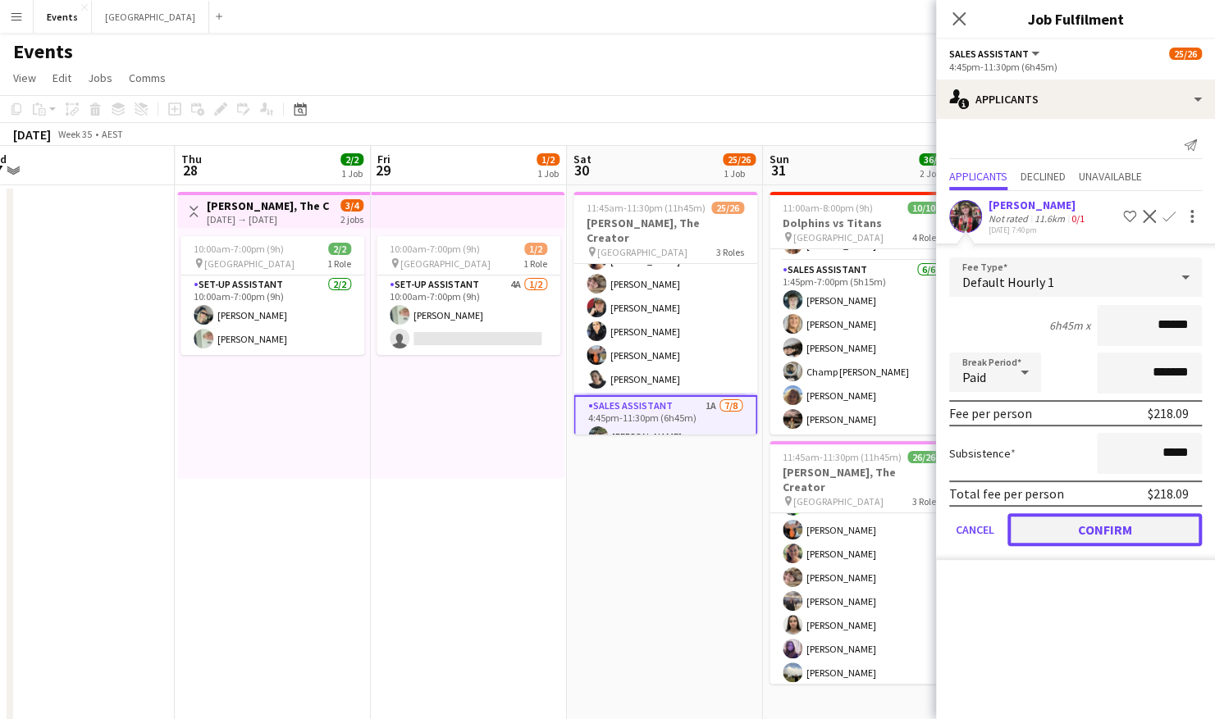
click at [1094, 525] on button "Confirm" at bounding box center [1104, 529] width 194 height 33
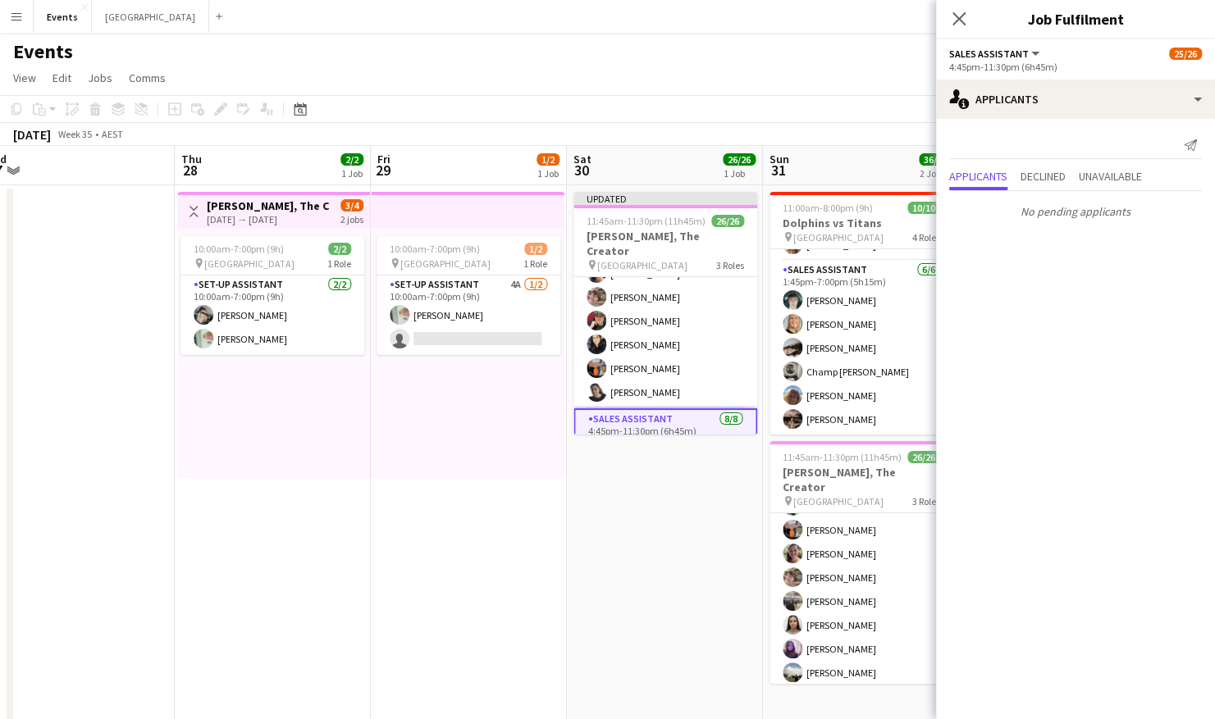
click at [704, 568] on app-date-cell "Updated 11:45am-11:30pm (11h45m) 26/26 [PERSON_NAME], The Creator pin Brisbane …" at bounding box center [665, 535] width 196 height 700
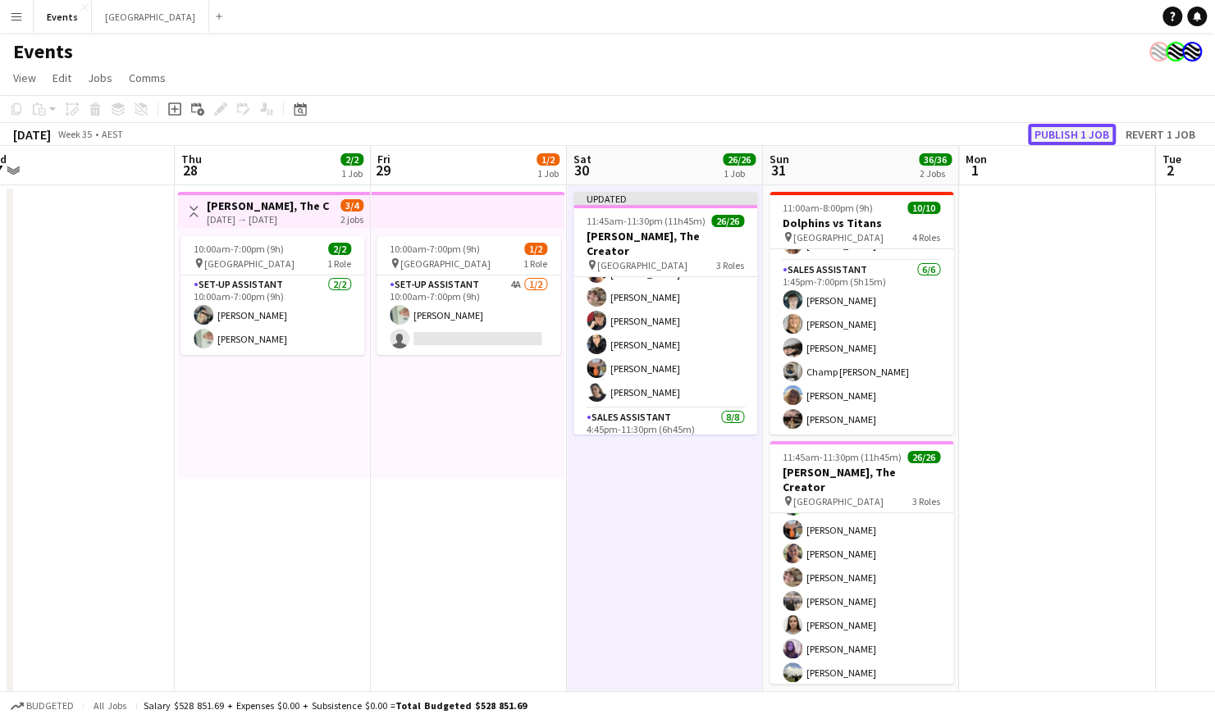
click at [1070, 132] on button "Publish 1 job" at bounding box center [1072, 134] width 88 height 21
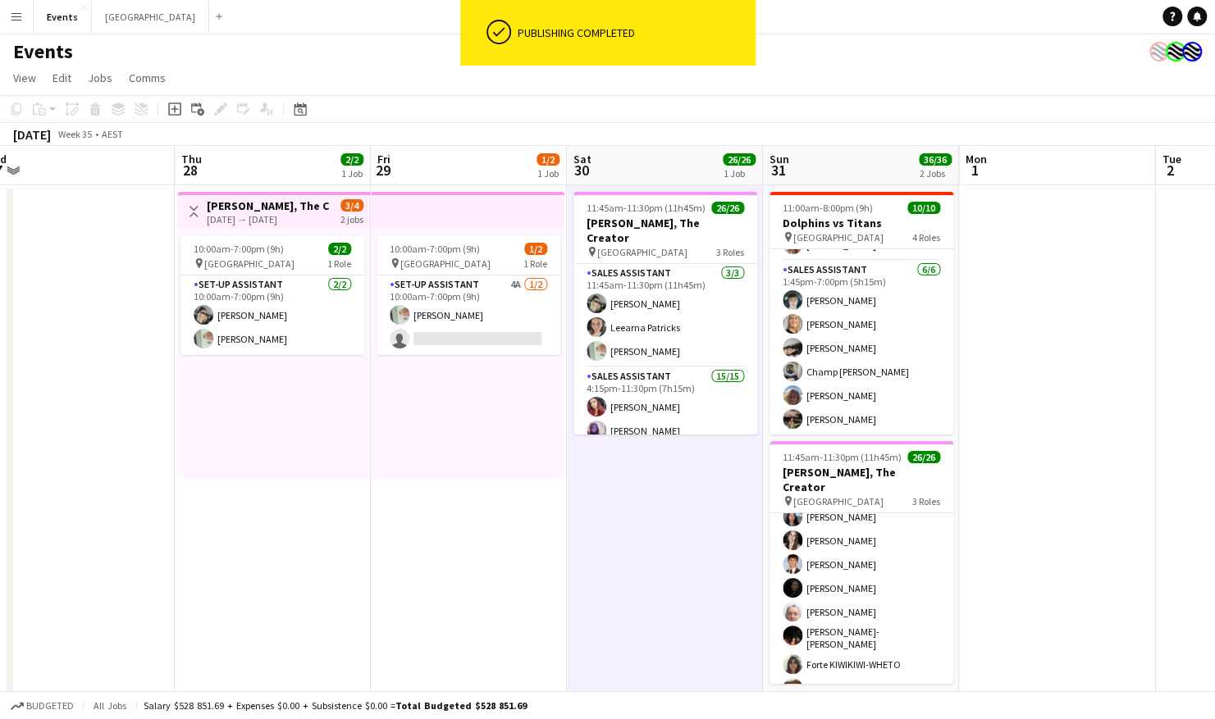
scroll to position [0, 0]
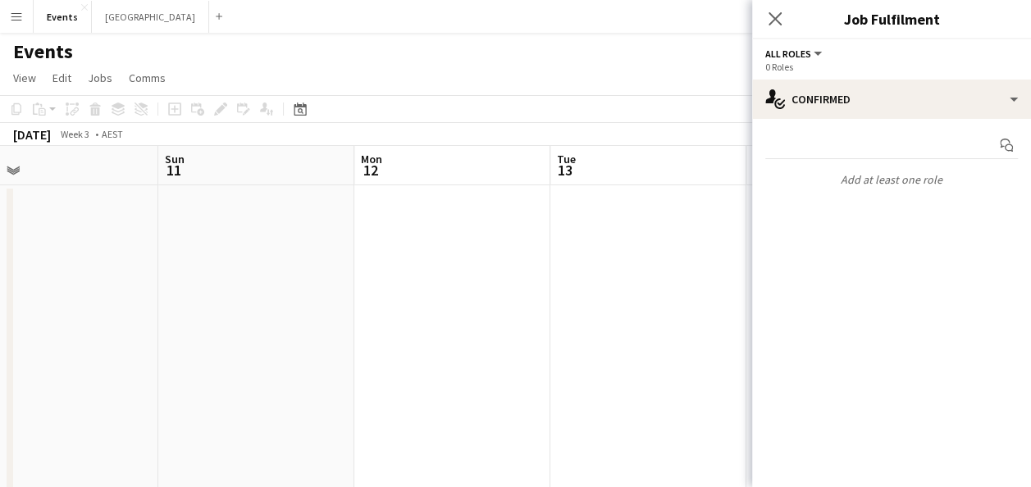
scroll to position [0, 404]
drag, startPoint x: 781, startPoint y: 13, endPoint x: 346, endPoint y: 75, distance: 439.2
click at [781, 13] on icon at bounding box center [775, 18] width 13 height 13
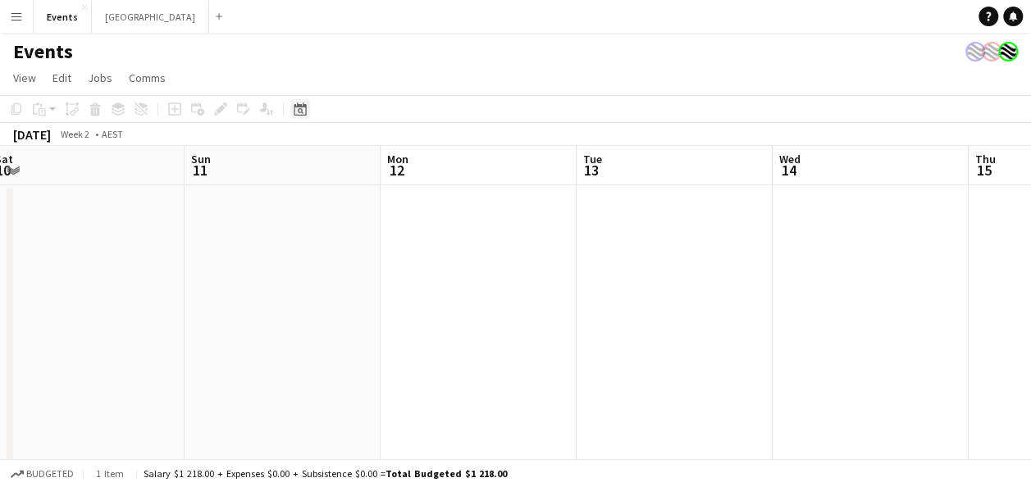
click at [307, 109] on div "Date picker" at bounding box center [300, 109] width 20 height 20
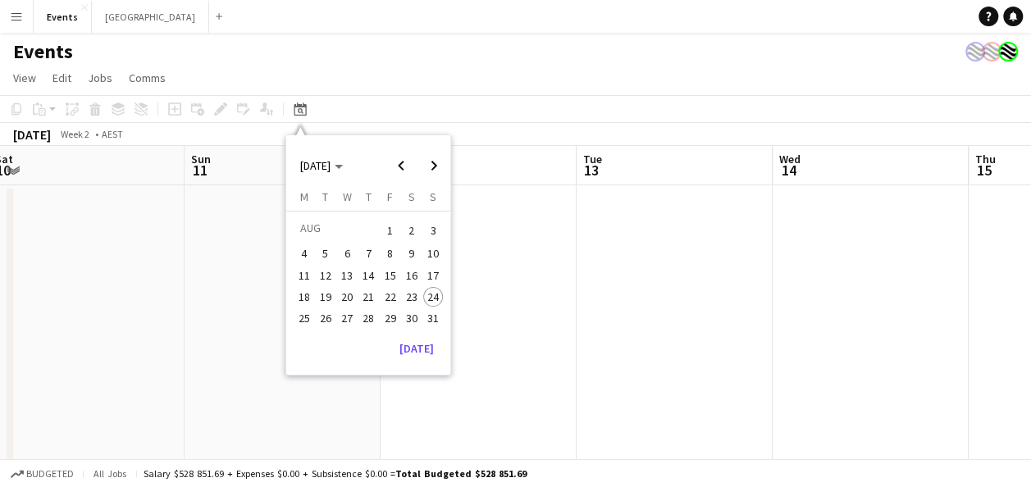
click at [430, 299] on span "24" at bounding box center [433, 297] width 20 height 20
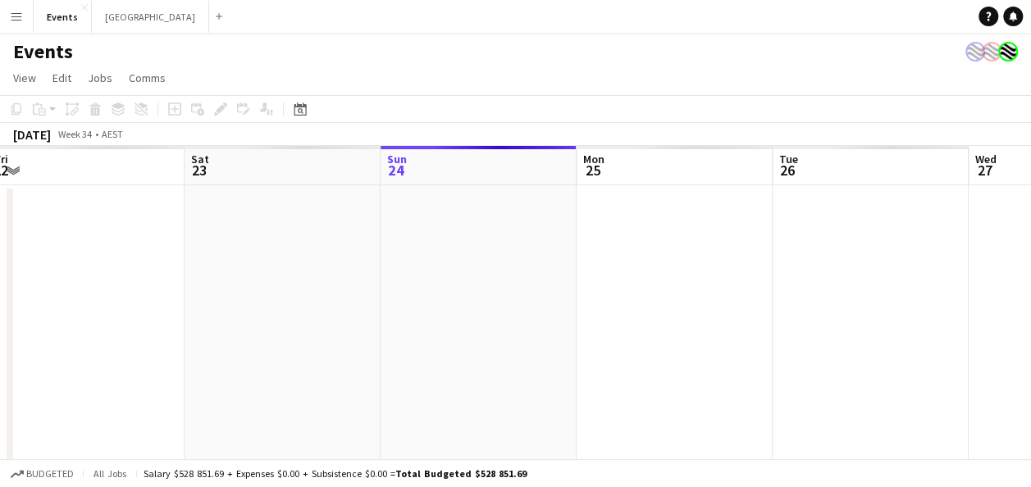
scroll to position [0, 564]
